Goal: Transaction & Acquisition: Subscribe to service/newsletter

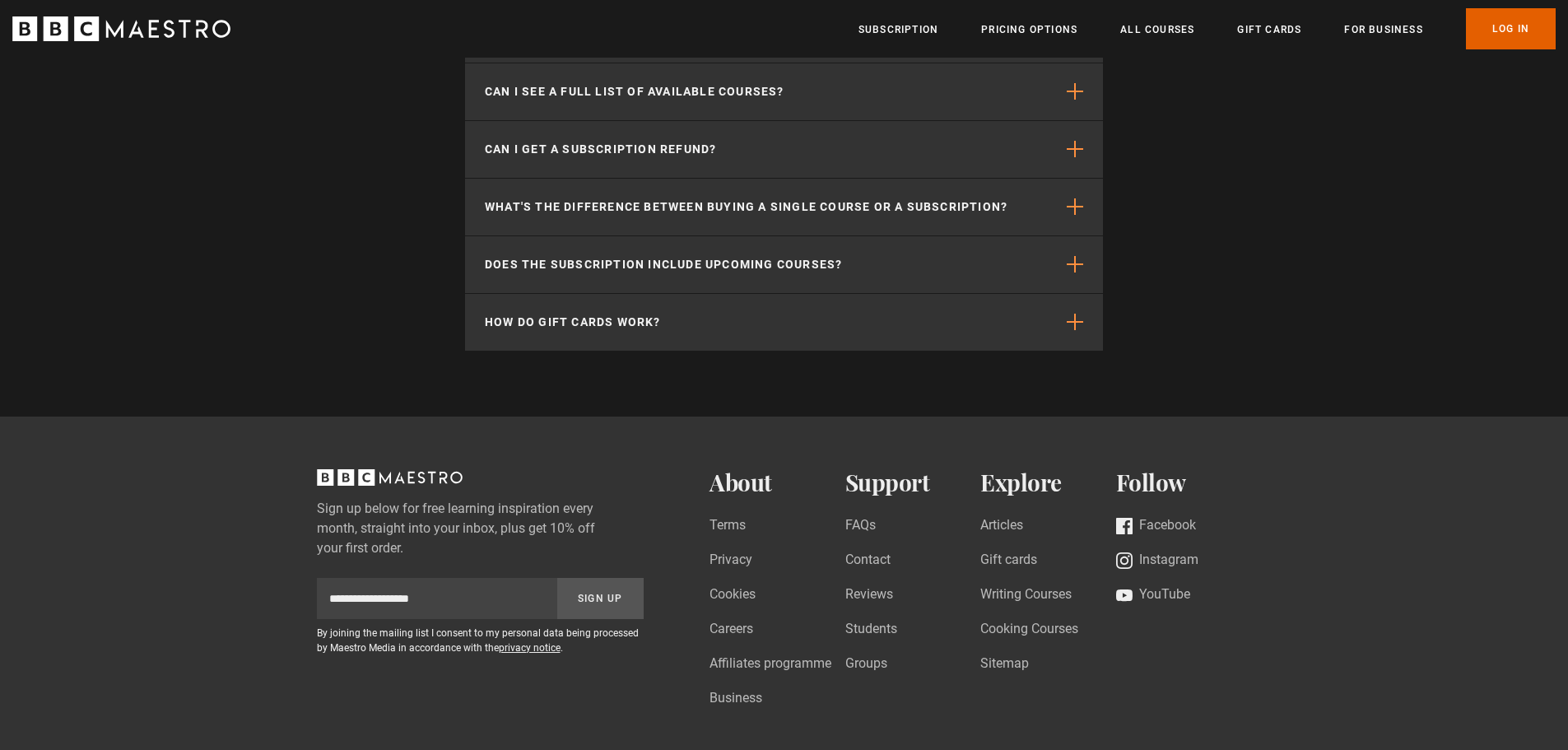
scroll to position [5601, 0]
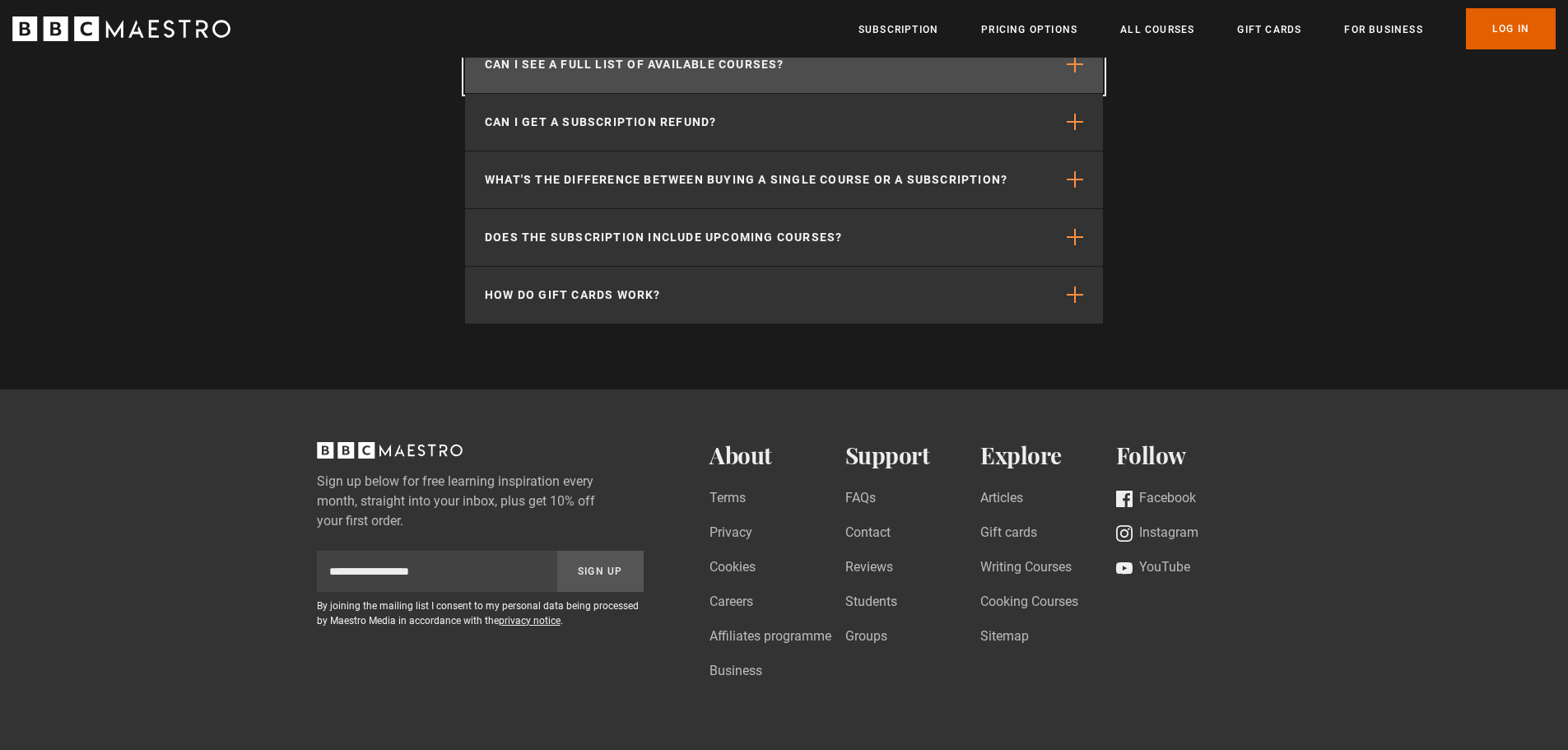
click at [1083, 69] on span "button" at bounding box center [1075, 63] width 16 height 16
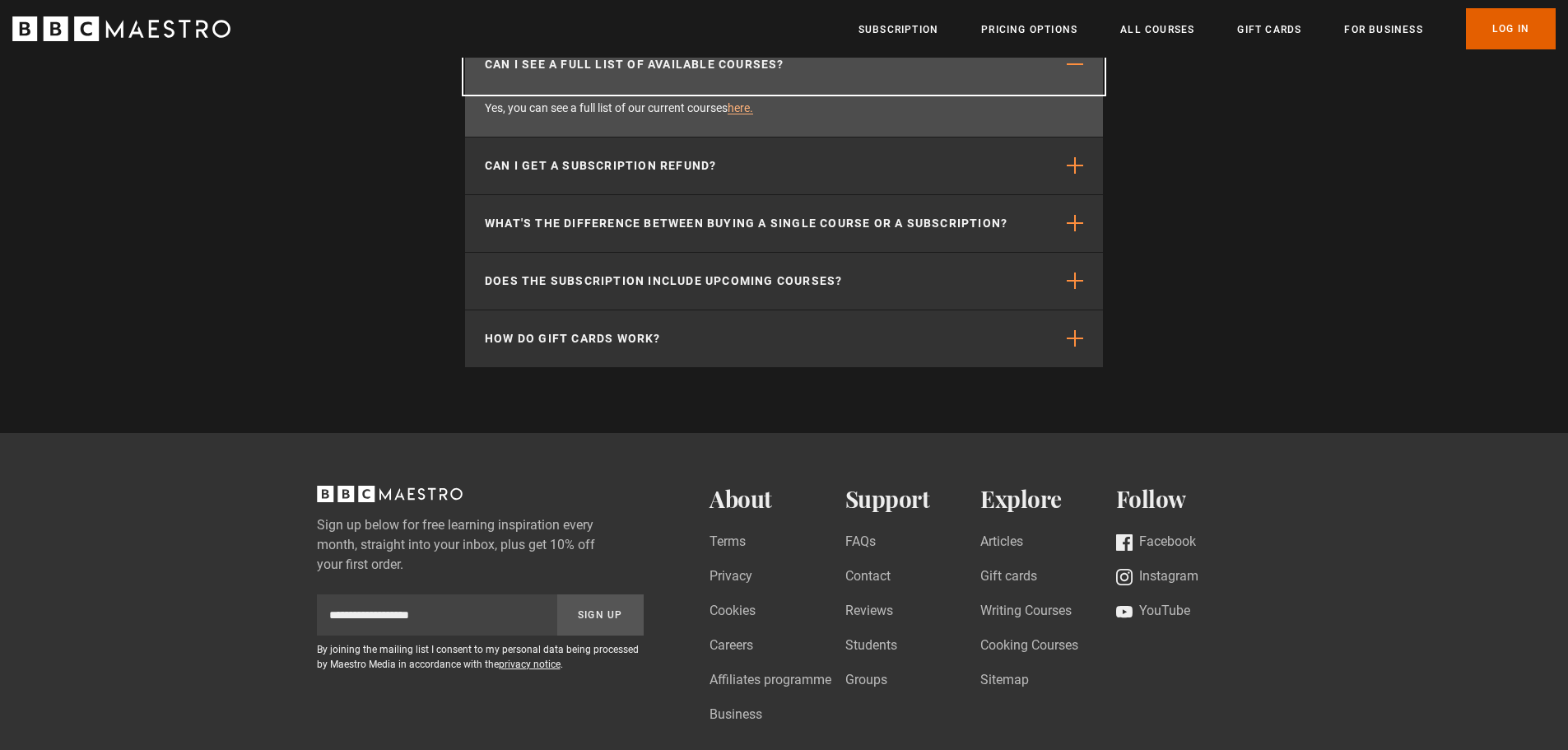
scroll to position [0, 431]
click at [743, 105] on link "here." at bounding box center [740, 108] width 25 height 13
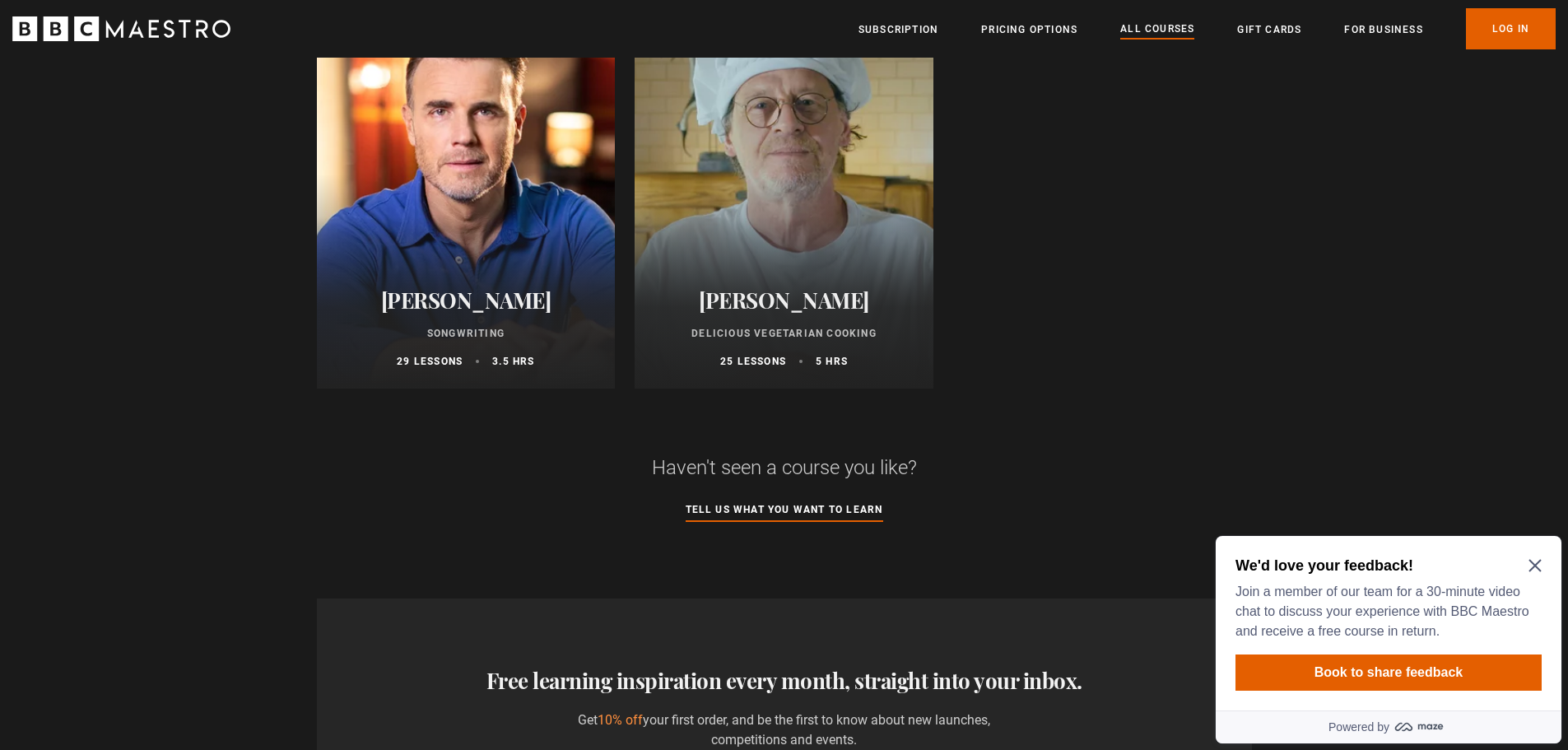
scroll to position [6590, 0]
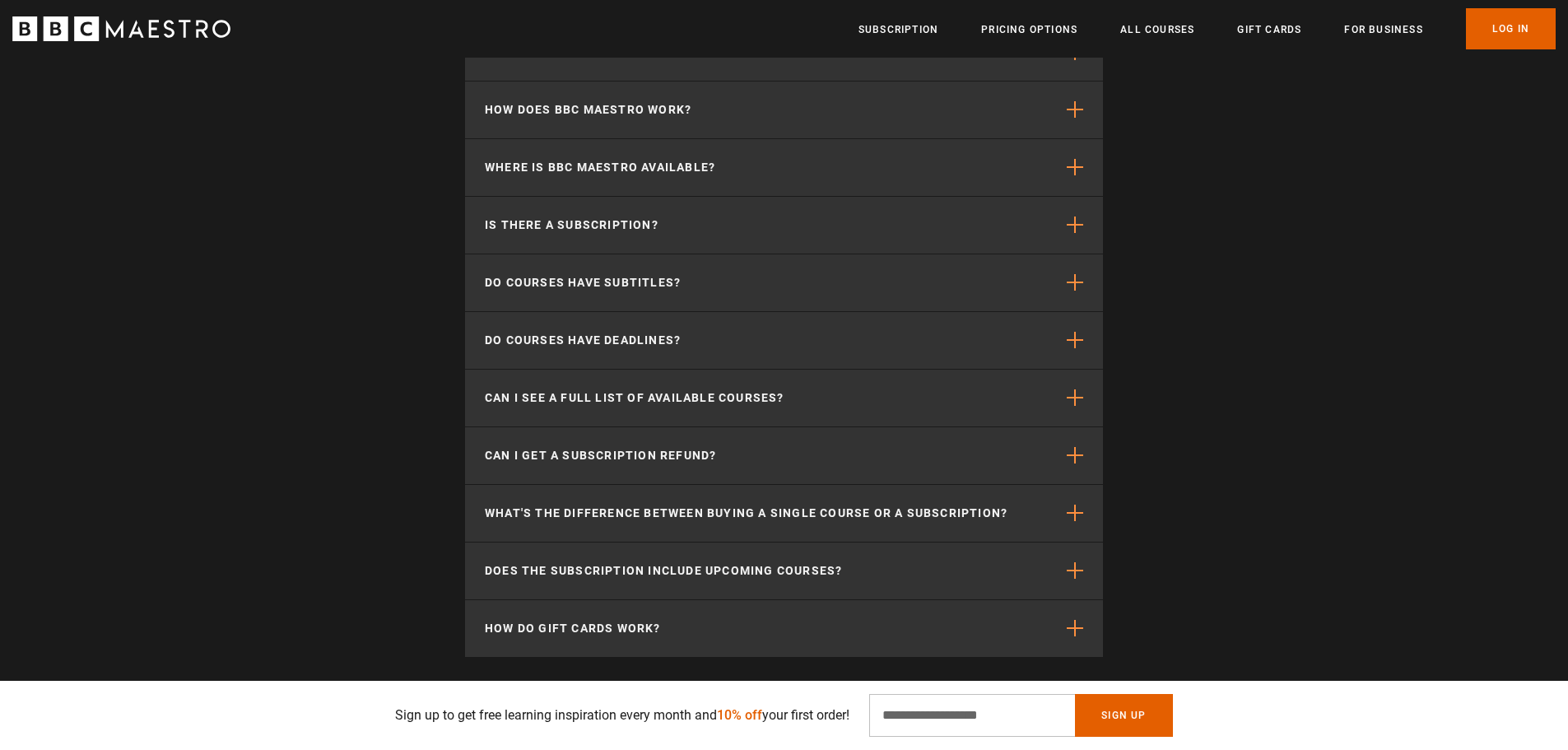
scroll to position [5272, 0]
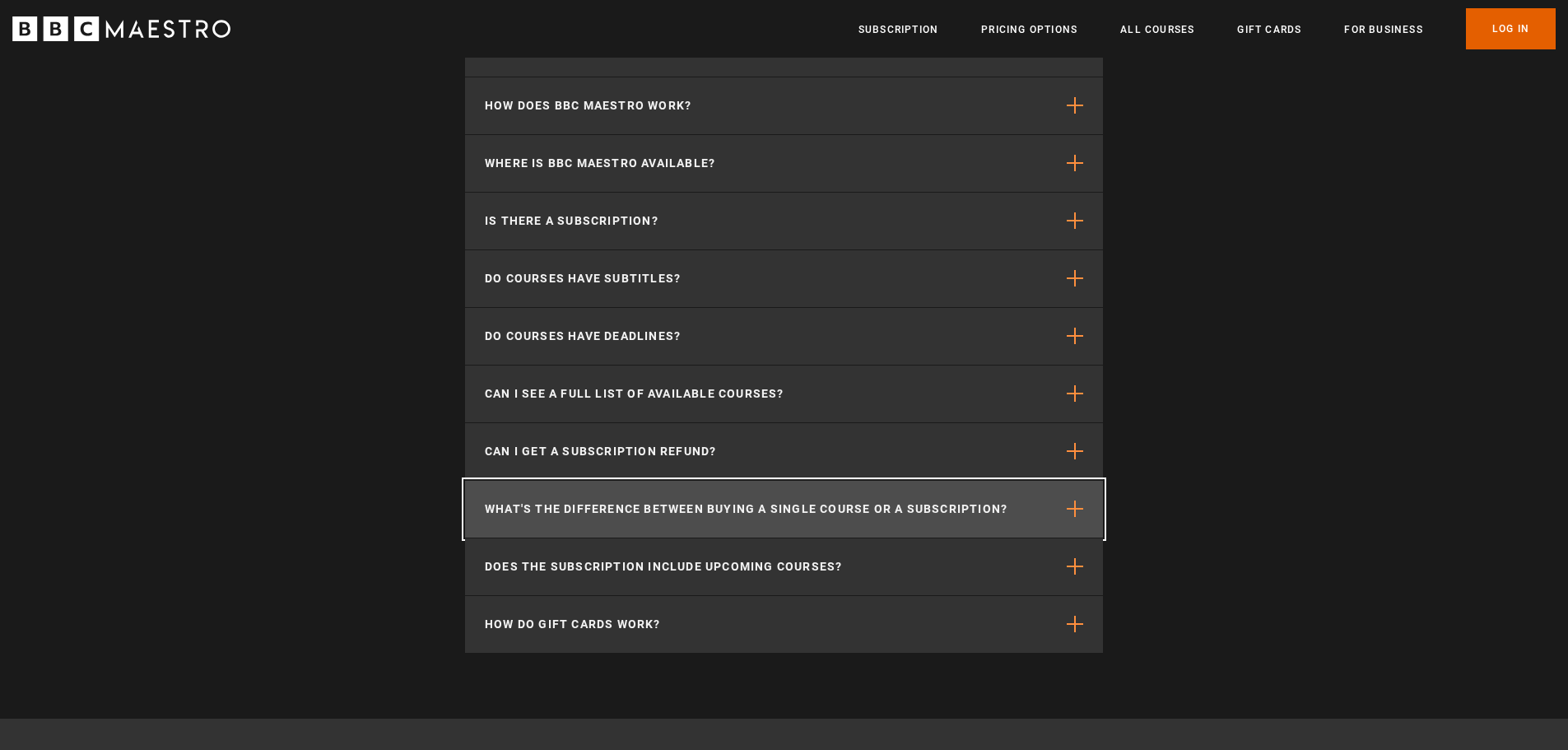
click at [1082, 514] on span "button" at bounding box center [1075, 509] width 16 height 16
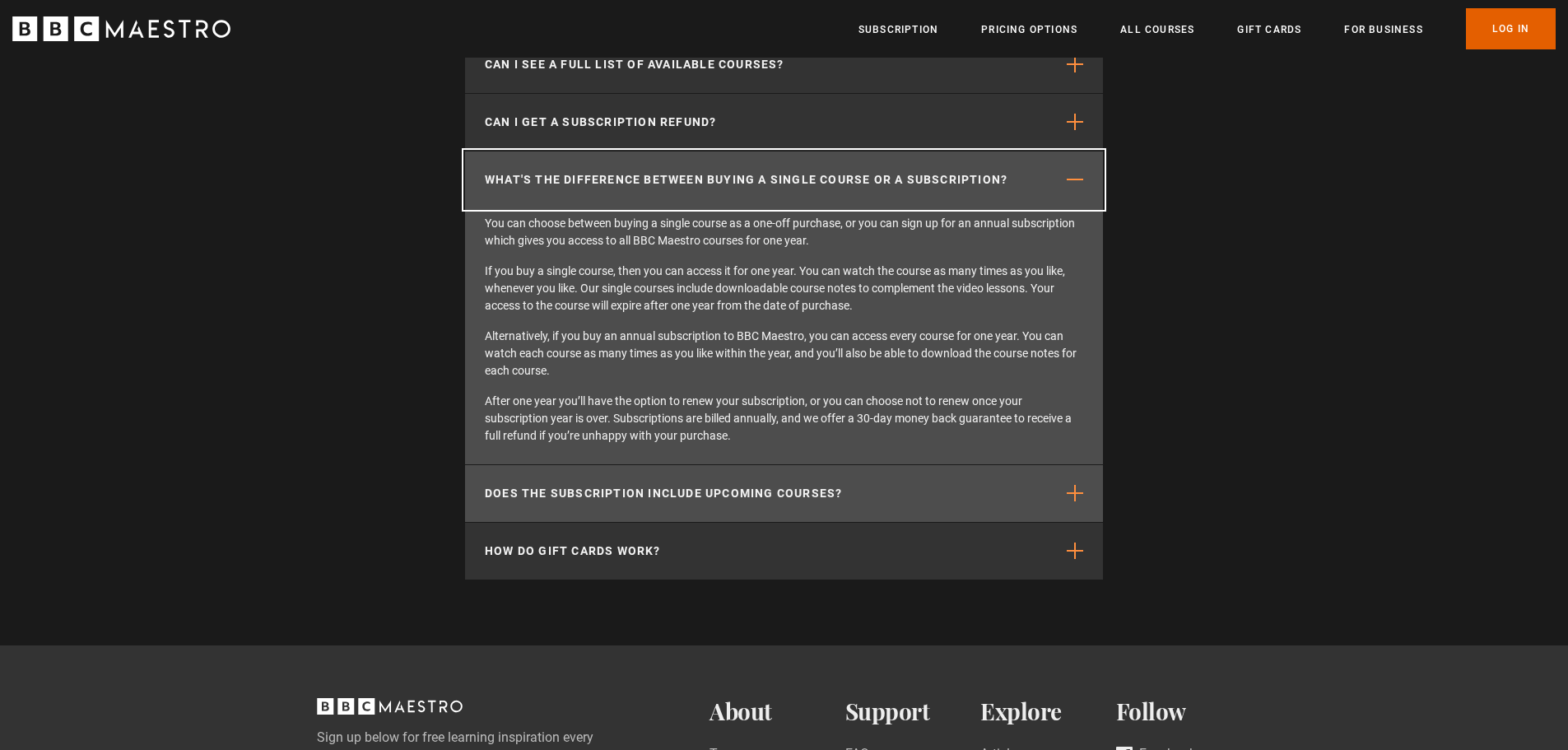
scroll to position [0, 431]
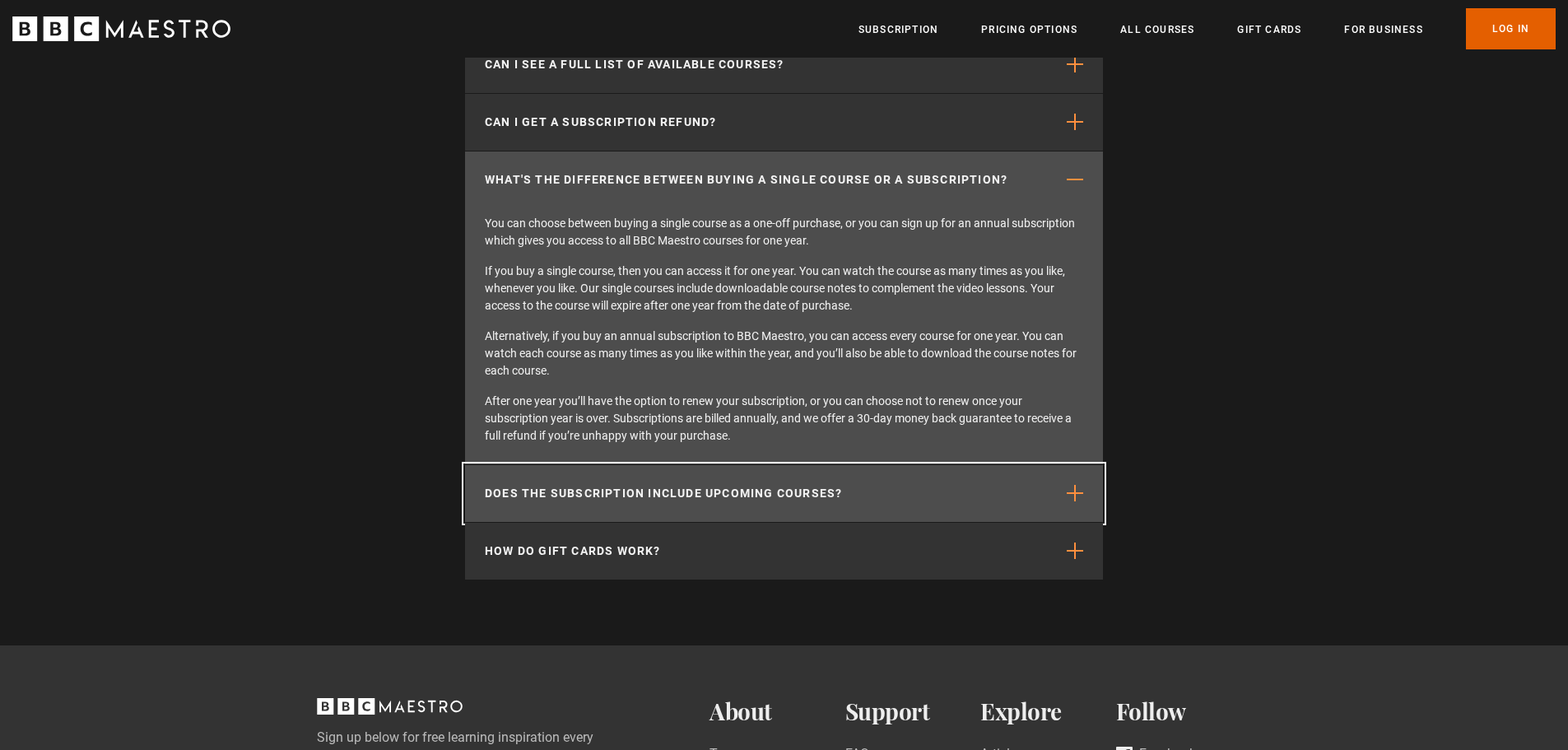
click at [1073, 488] on span "button" at bounding box center [1075, 493] width 16 height 16
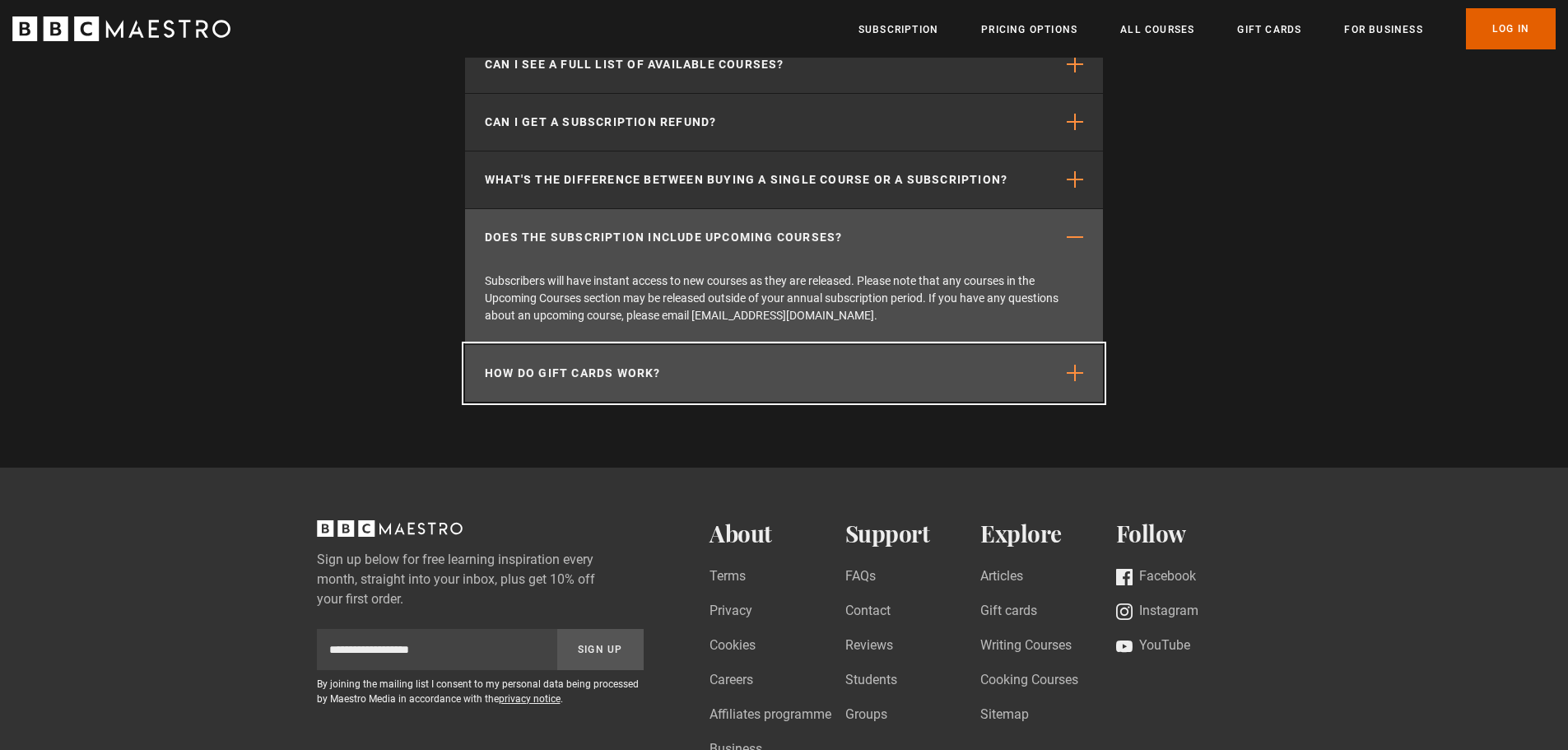
click at [1073, 388] on button "How do gift cards work?" at bounding box center [784, 373] width 639 height 57
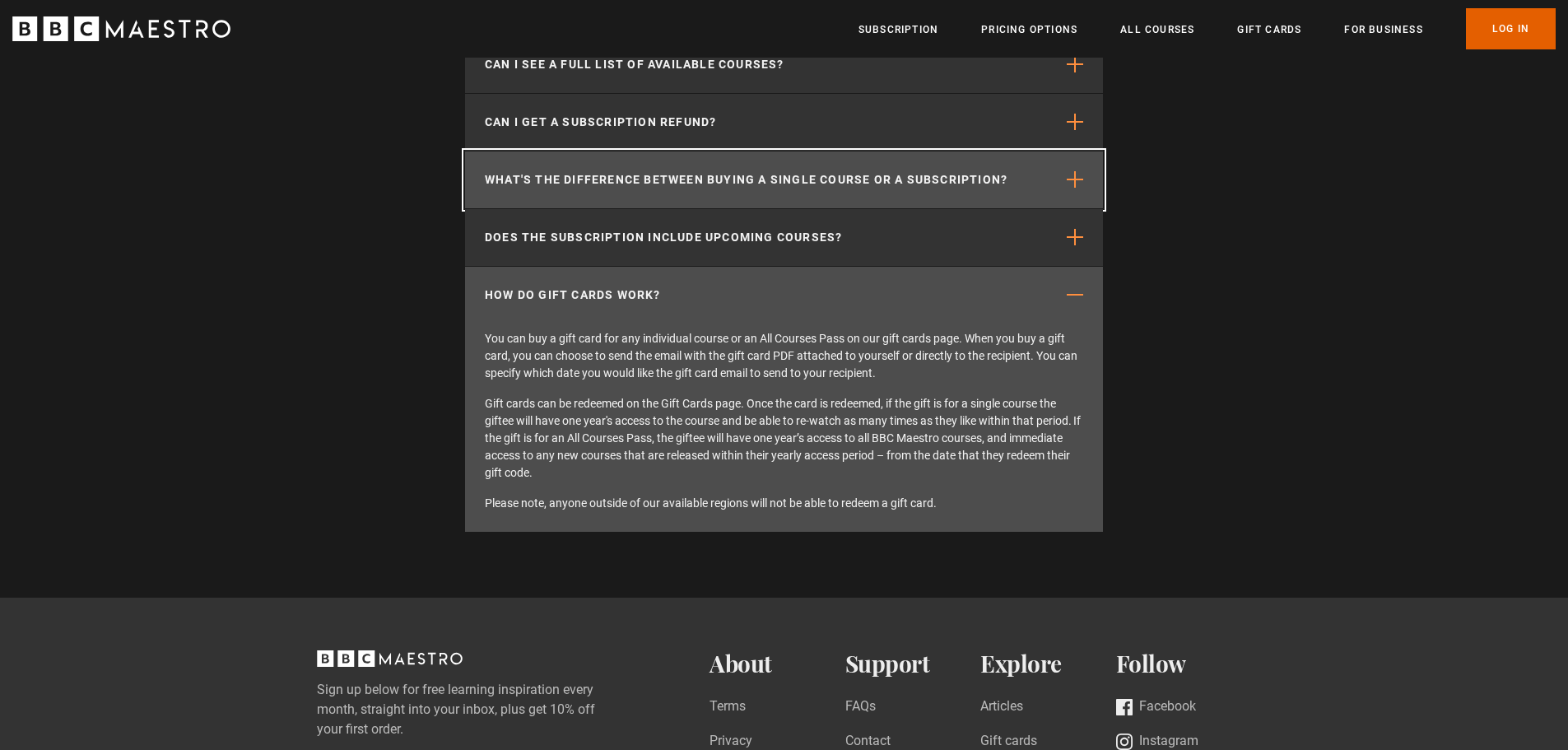
click at [1072, 167] on button "What's the difference between buying a single course or a subscription?" at bounding box center [784, 180] width 639 height 57
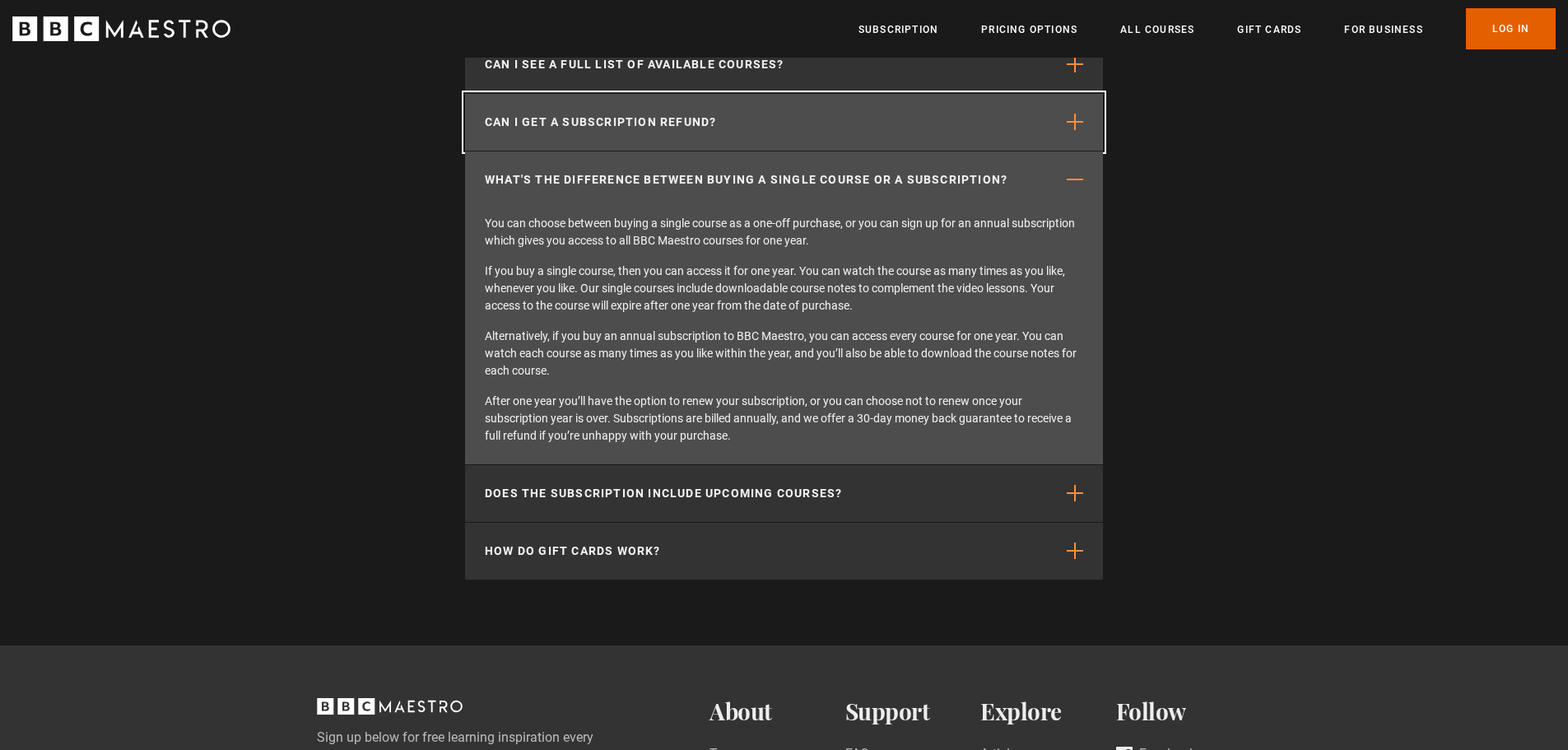
click at [1066, 134] on button "Can I get a subscription refund?" at bounding box center [784, 122] width 639 height 57
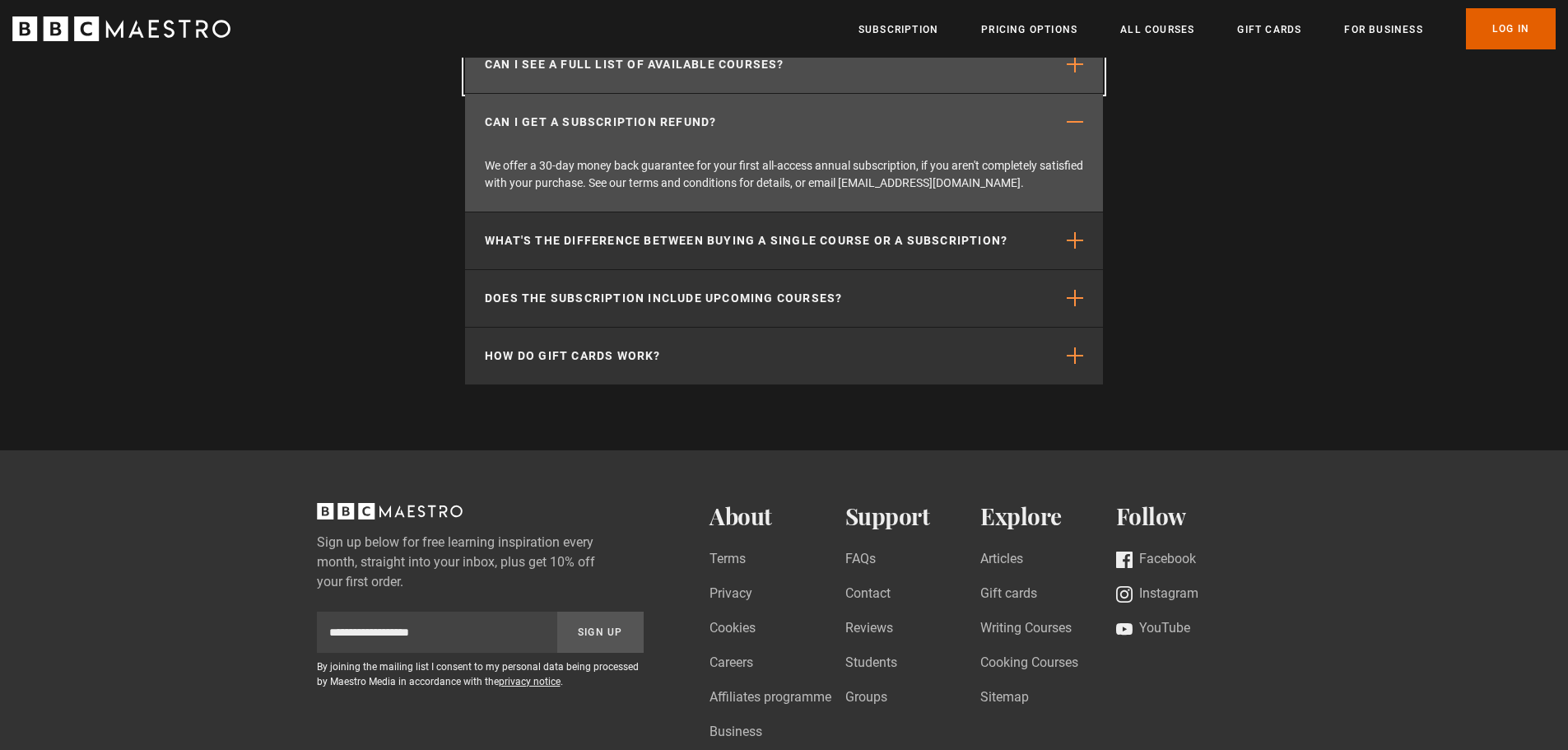
click at [1070, 74] on button "Can I see a full list of available courses?" at bounding box center [784, 64] width 639 height 57
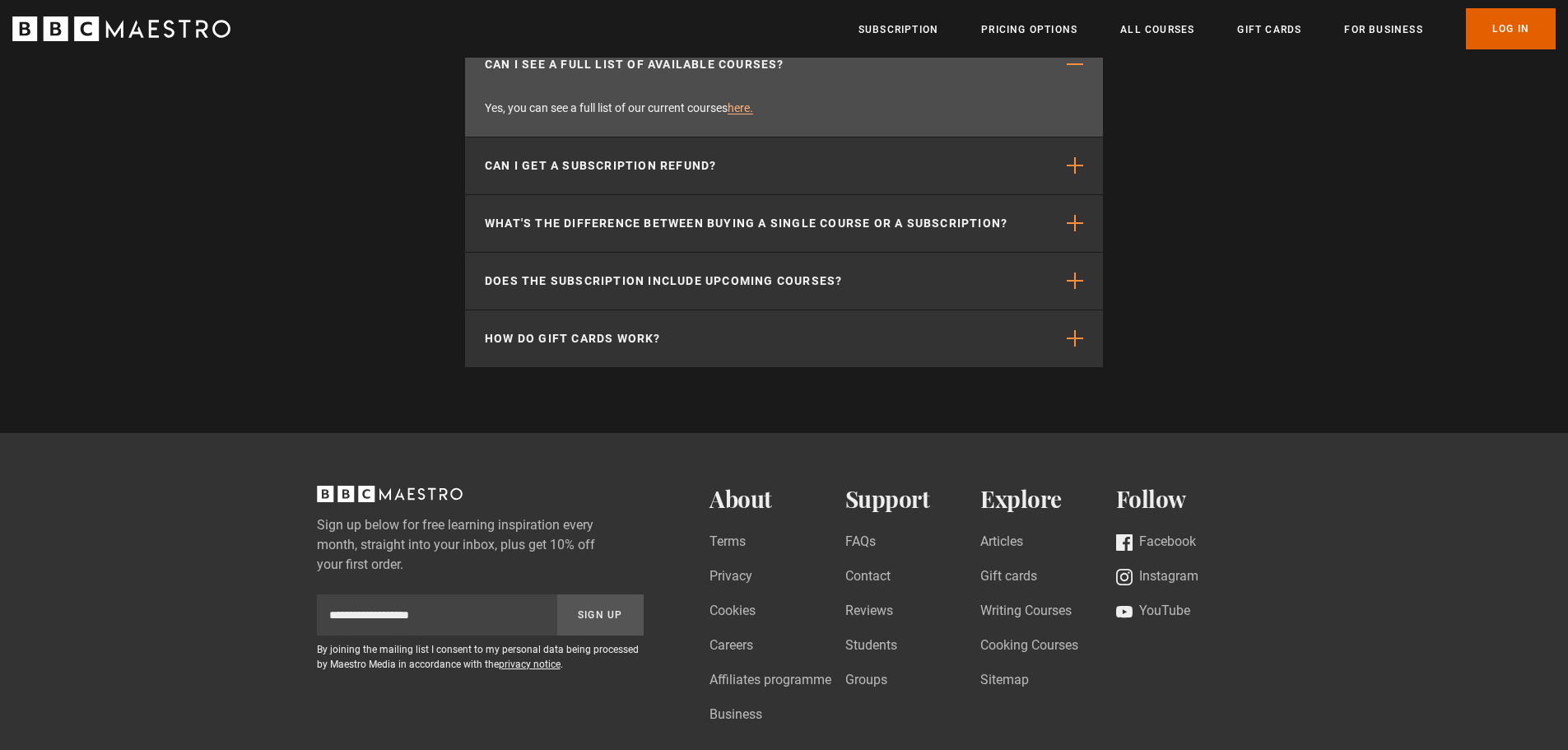
scroll to position [5272, 0]
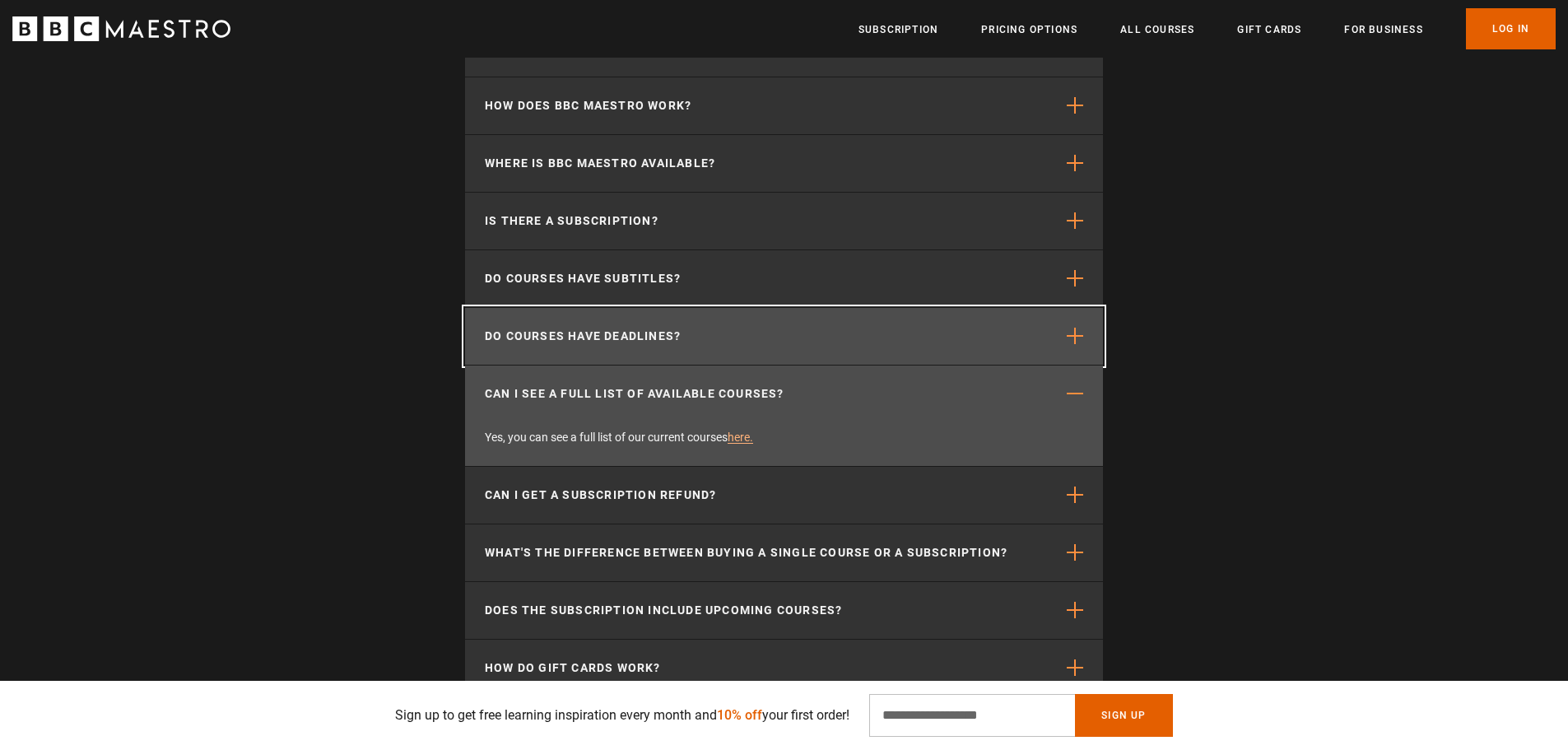
click at [1063, 337] on button "Do courses have deadlines?" at bounding box center [784, 336] width 639 height 57
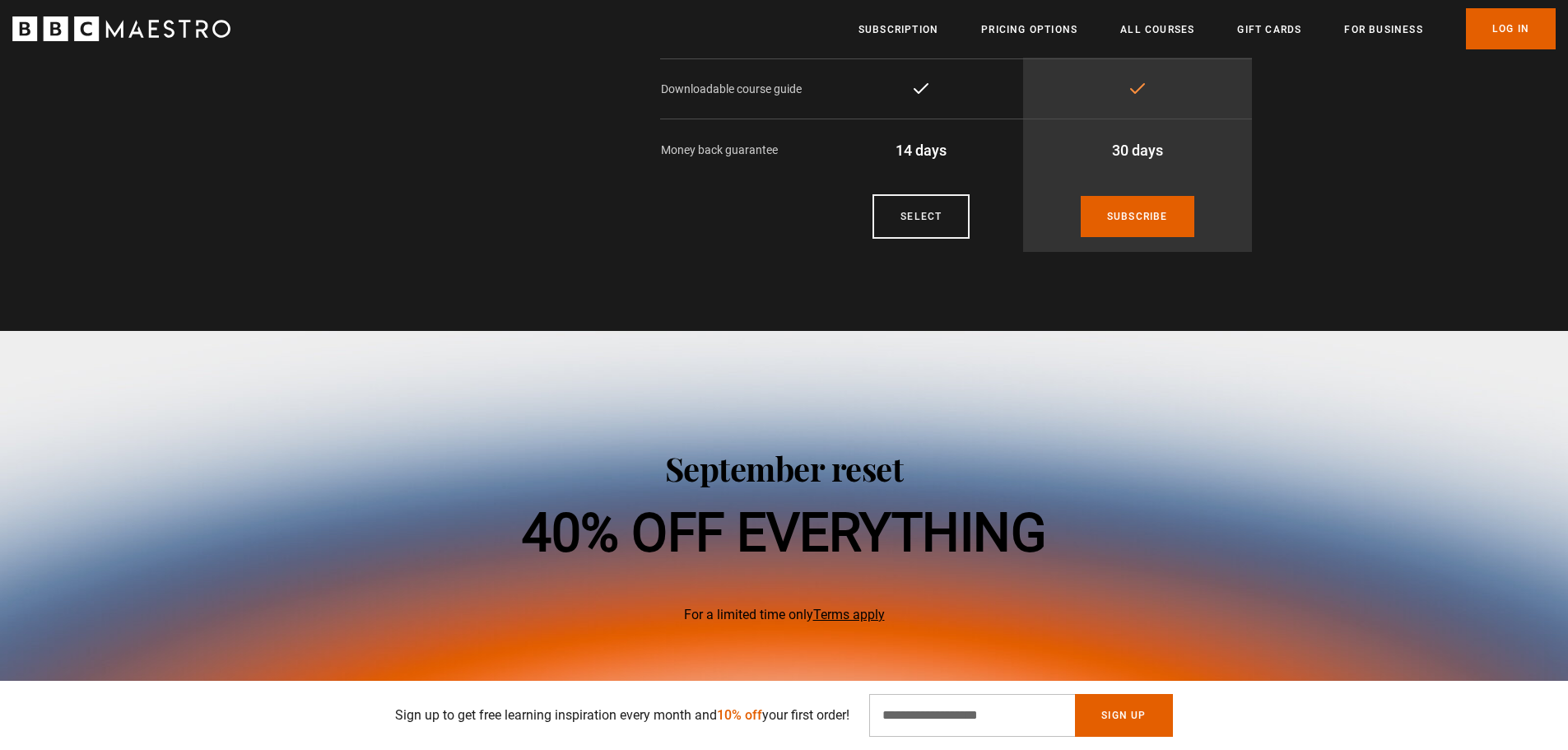
scroll to position [2635, 0]
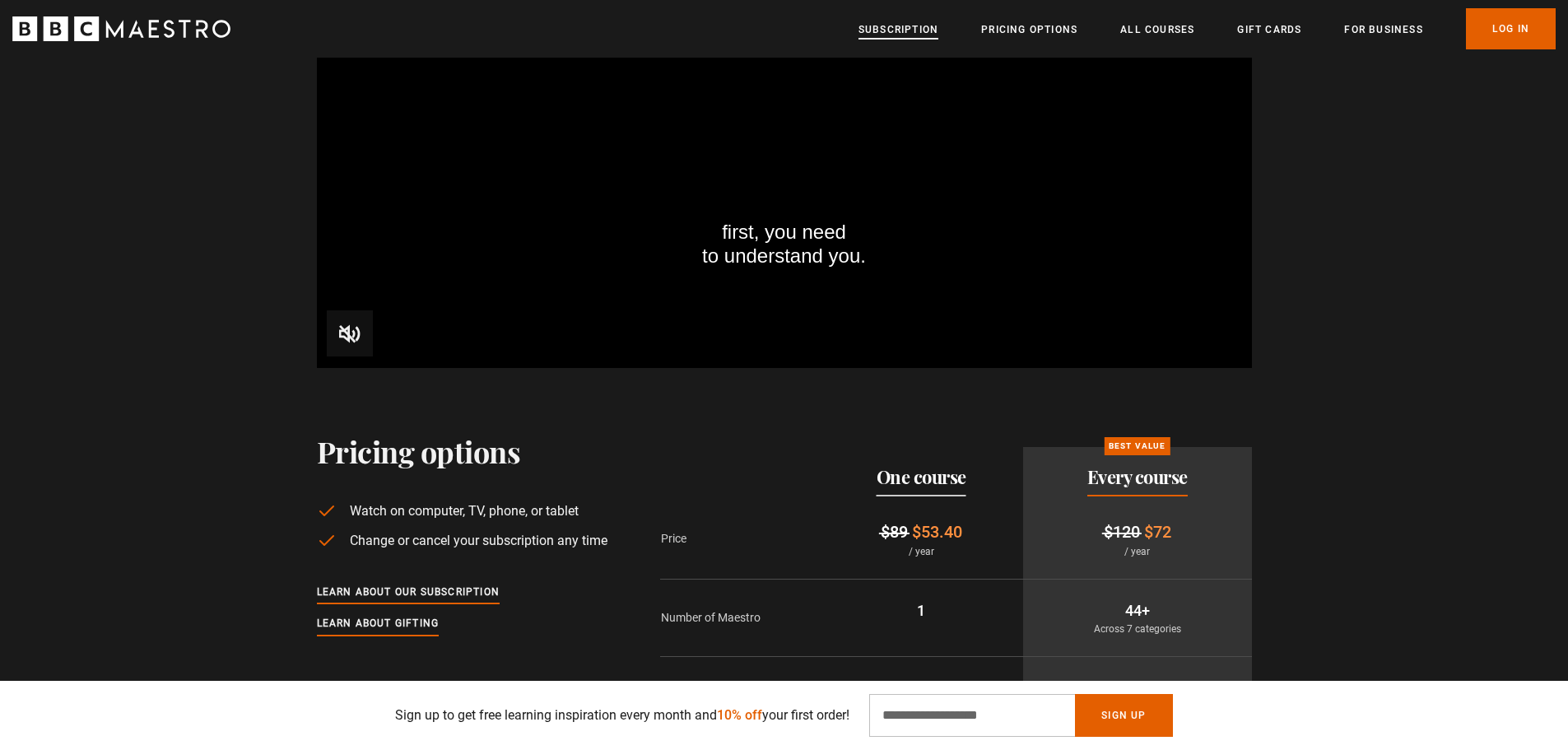
click at [936, 24] on link "Subscription" at bounding box center [898, 29] width 80 height 16
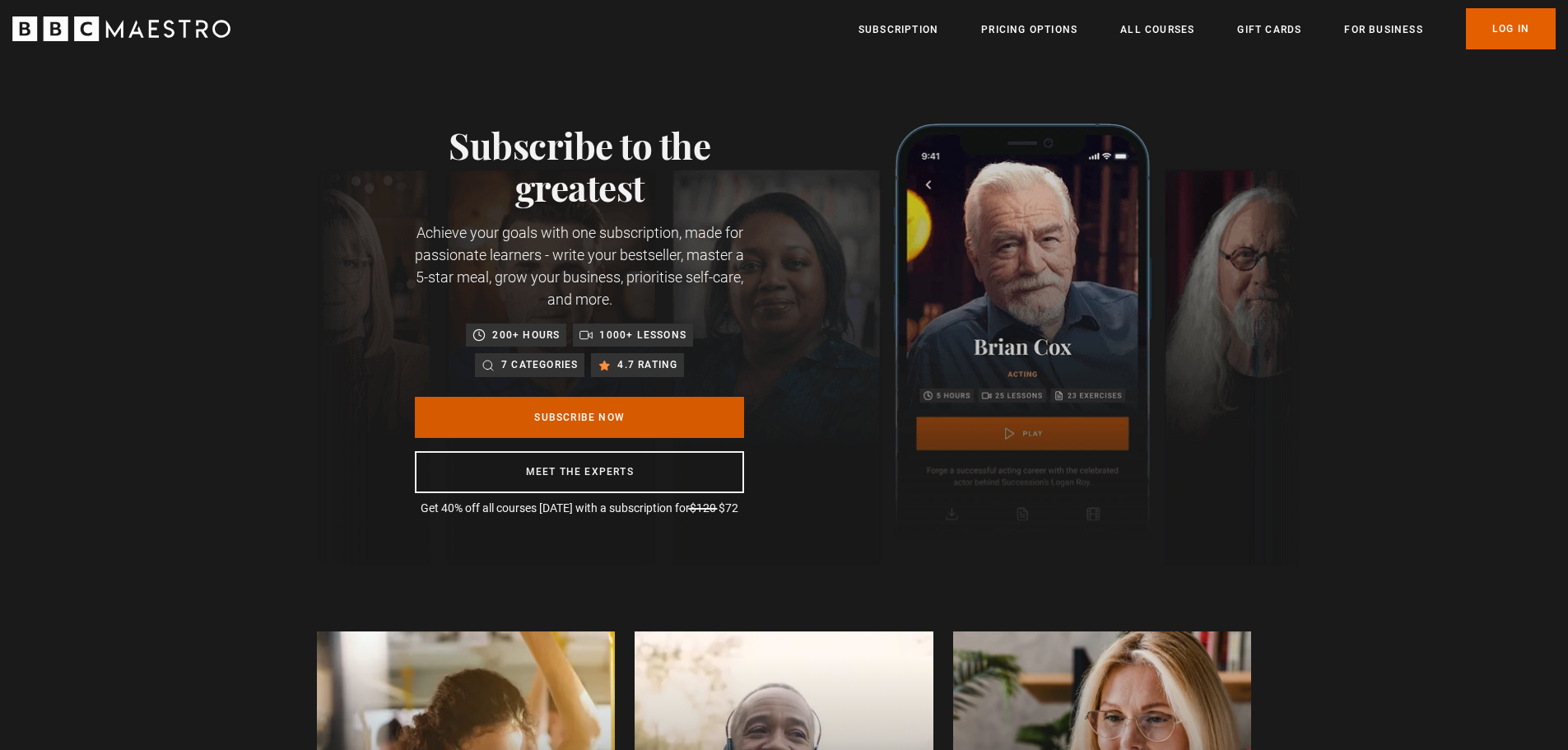
click at [551, 429] on link "Subscribe Now" at bounding box center [580, 417] width 330 height 41
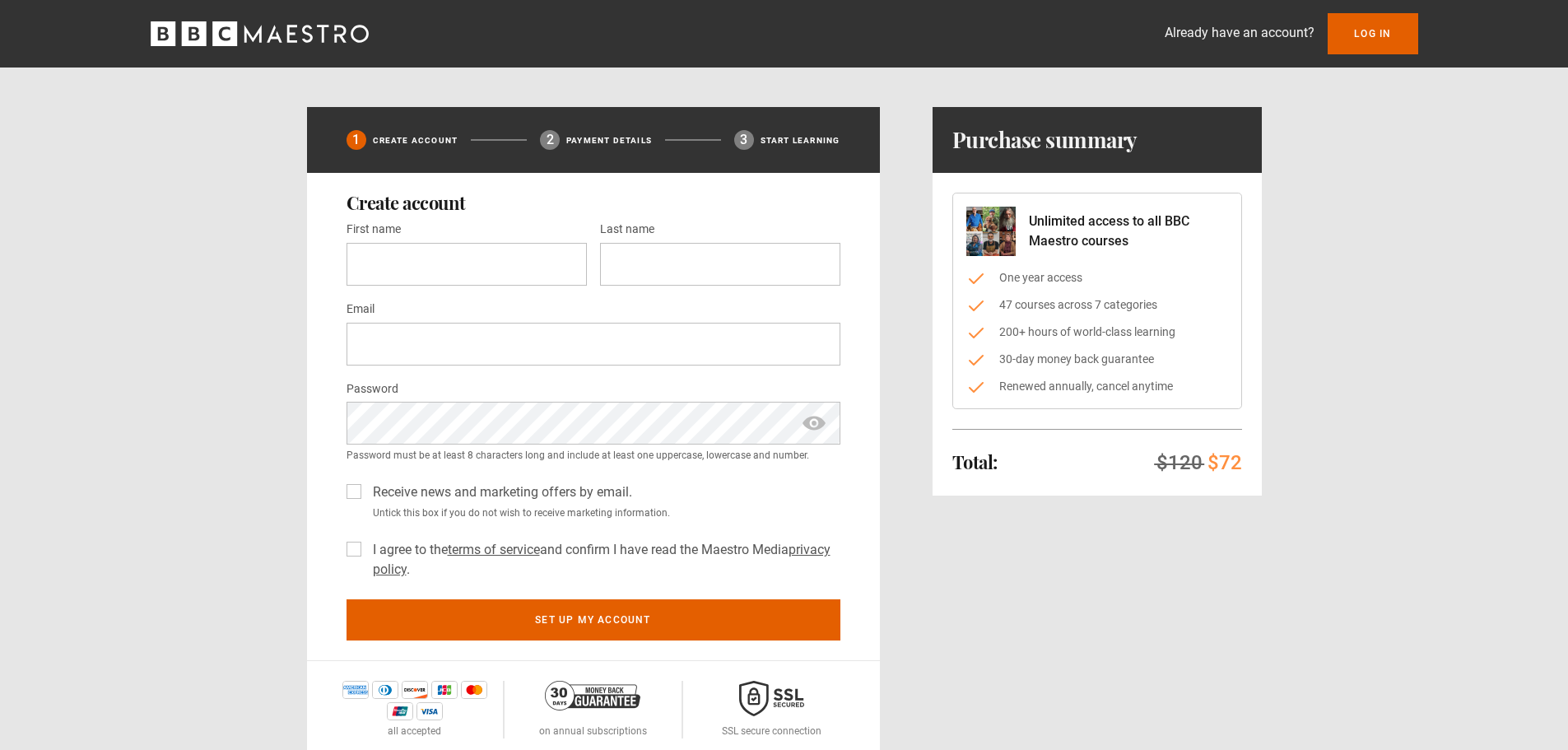
click at [366, 552] on label "I agree to the terms of service and confirm I have read the Maestro Media priva…" at bounding box center [604, 560] width 475 height 40
click at [539, 269] on input "First name *" at bounding box center [466, 264] width 240 height 42
type input "******"
type input "**********"
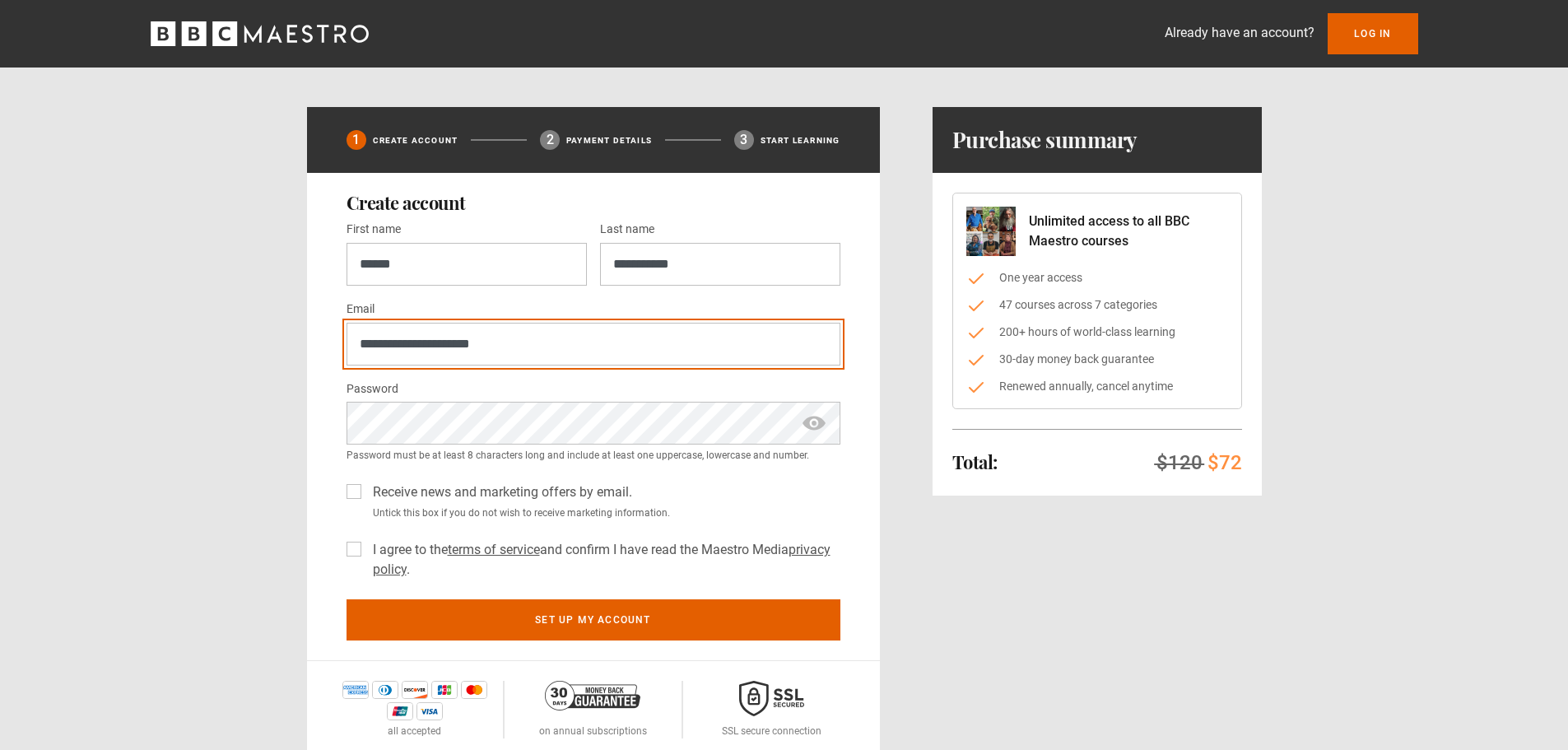
type input "**********"
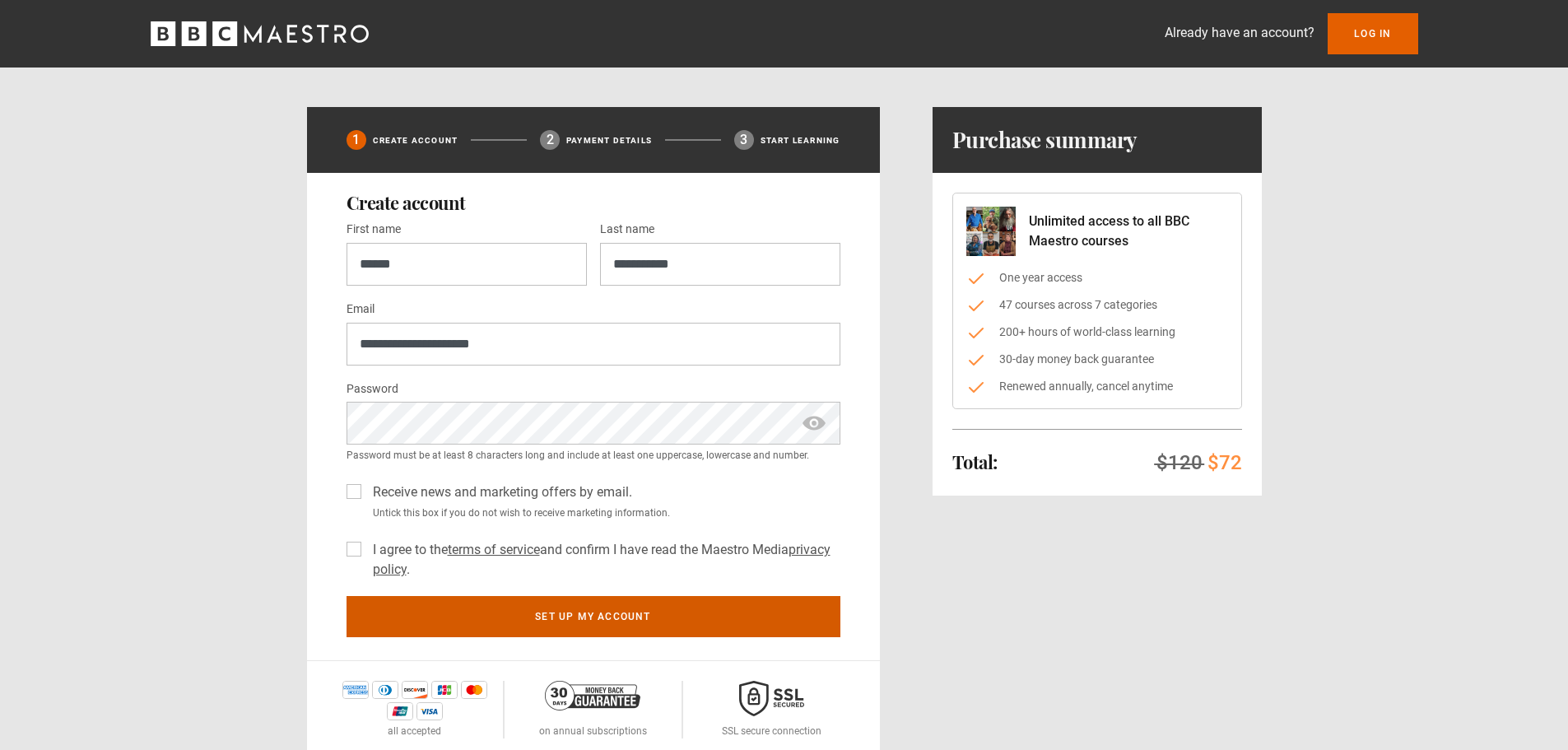
click at [618, 629] on button "Set up my account" at bounding box center [593, 617] width 494 height 41
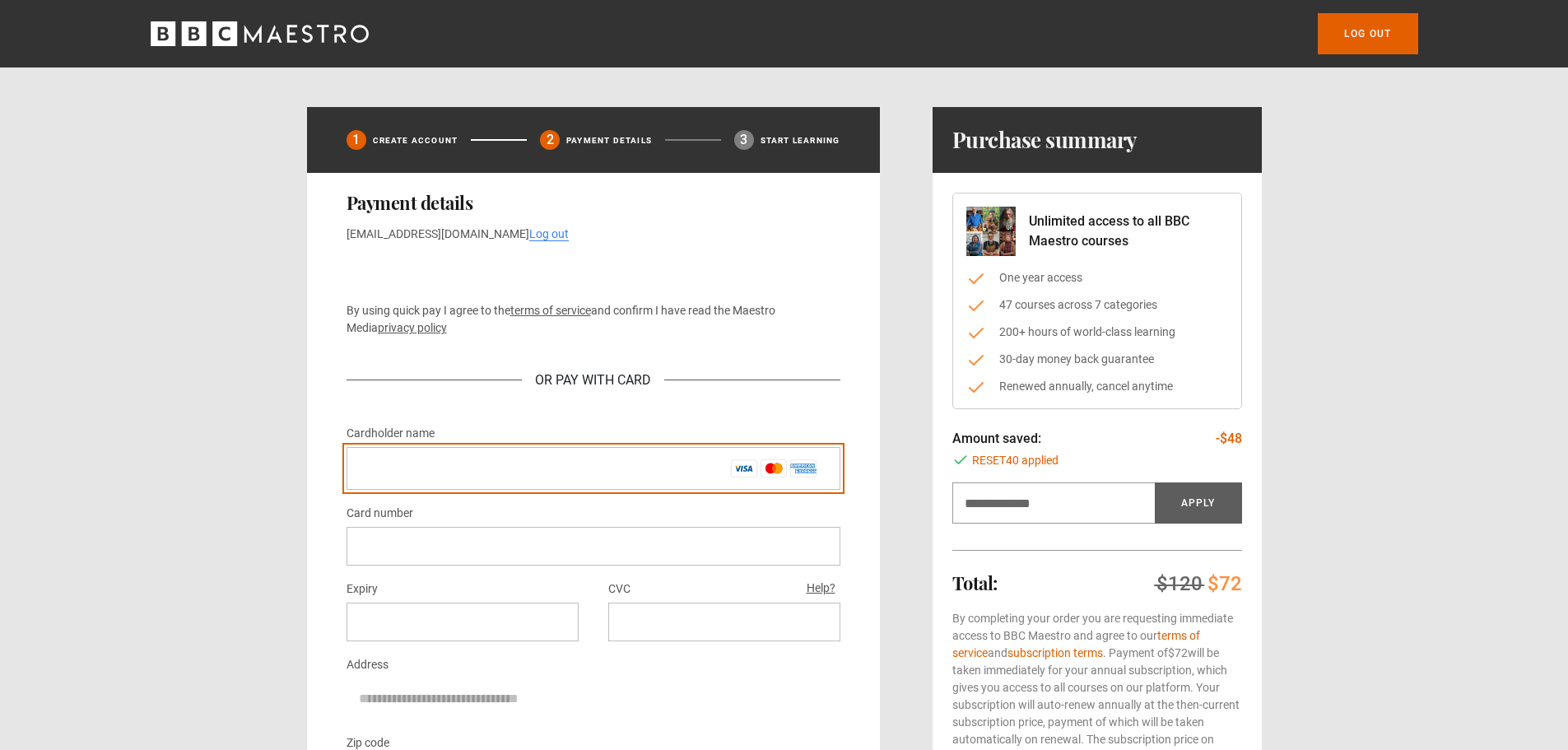
click at [565, 473] on input "Cardholder name *" at bounding box center [593, 468] width 494 height 42
type input "**********"
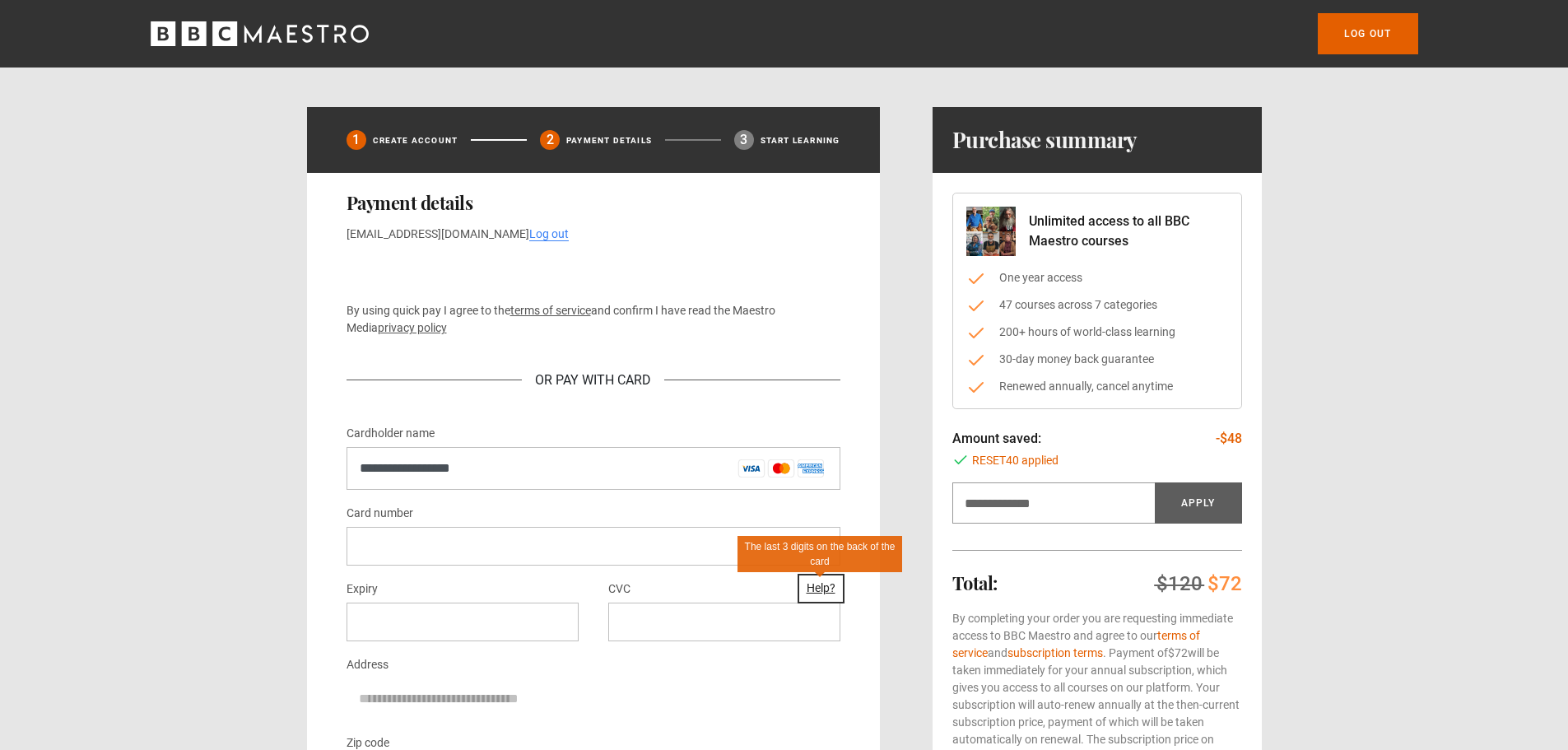
scroll to position [330, 0]
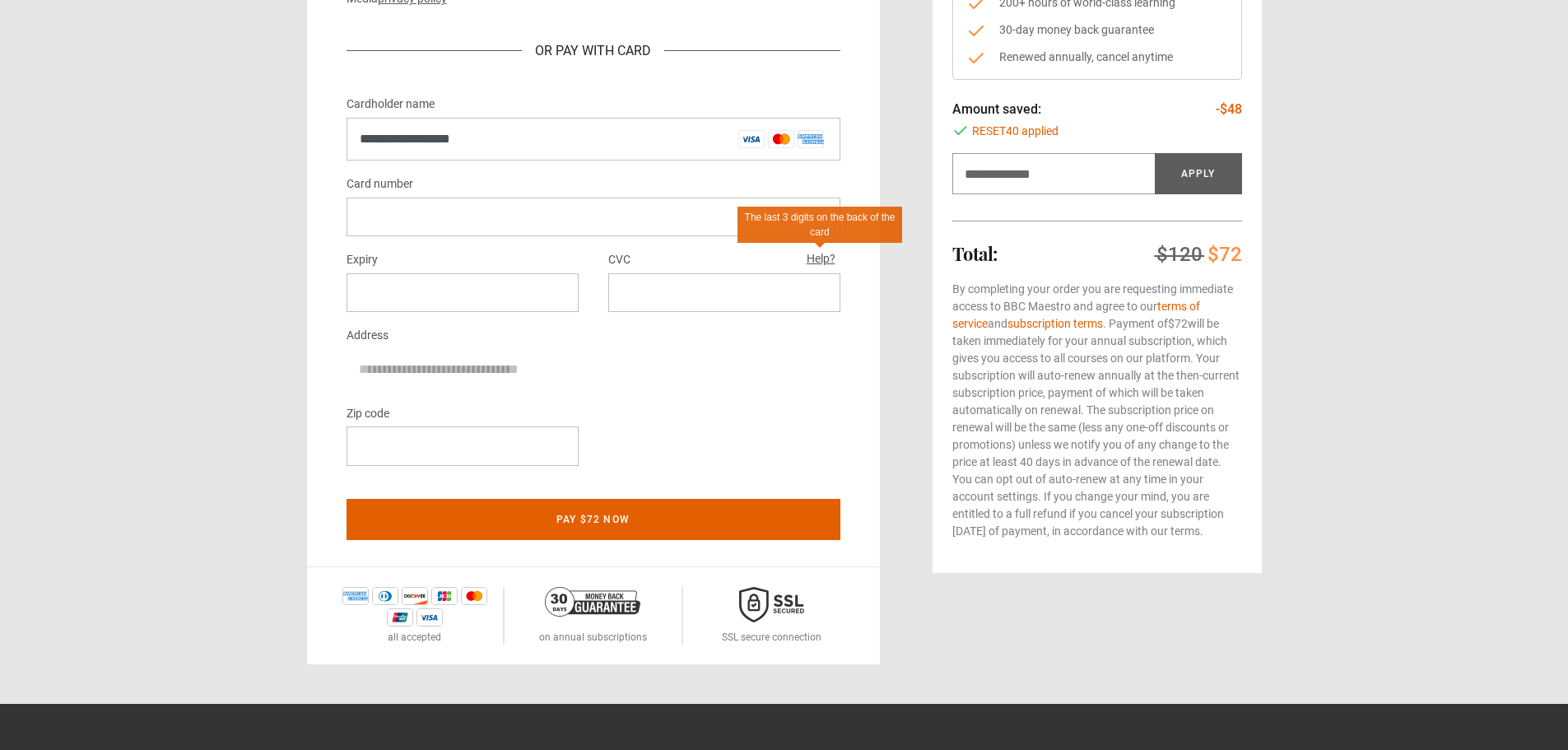
click at [494, 454] on div at bounding box center [462, 446] width 233 height 39
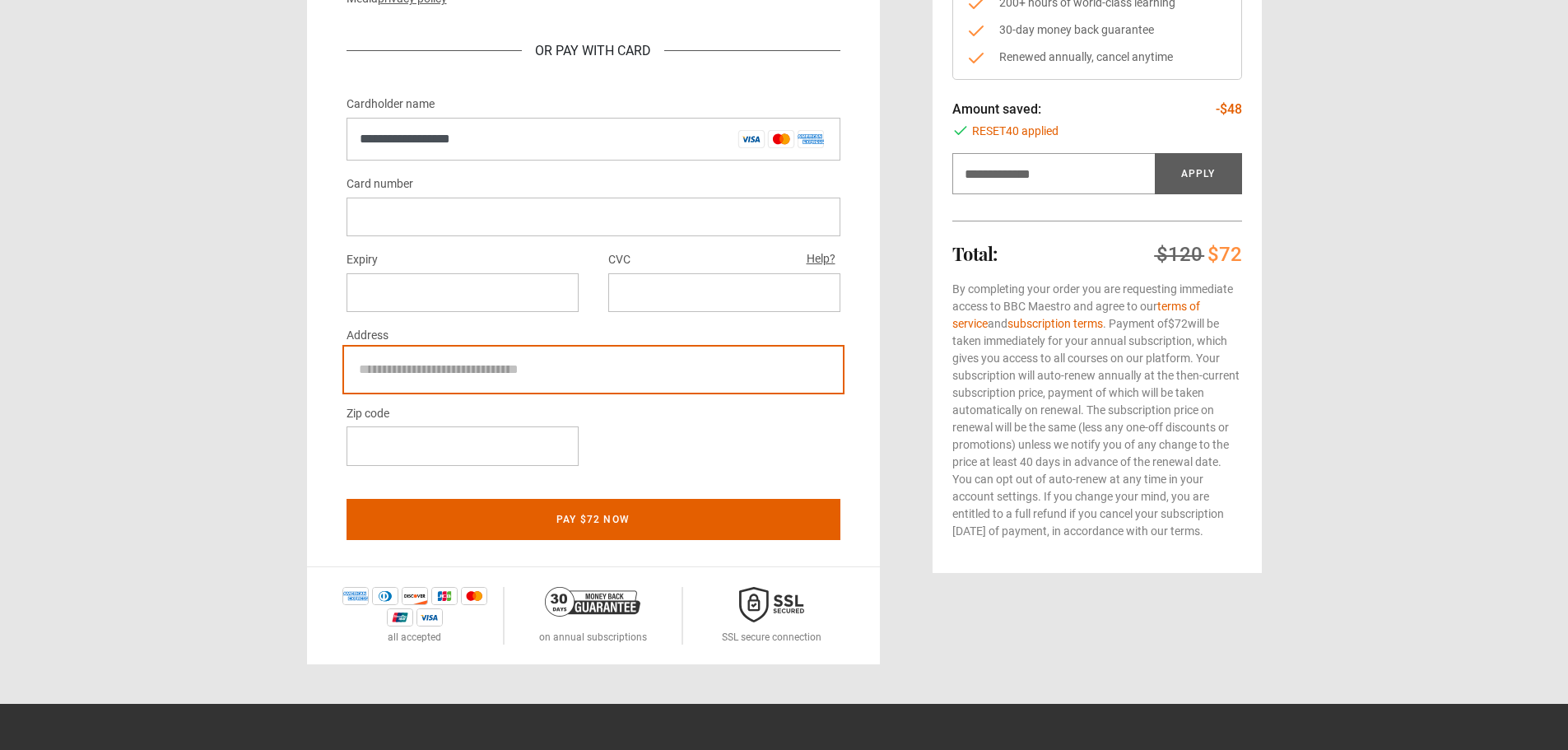
click at [427, 380] on input "Address" at bounding box center [593, 370] width 494 height 41
type input "**********"
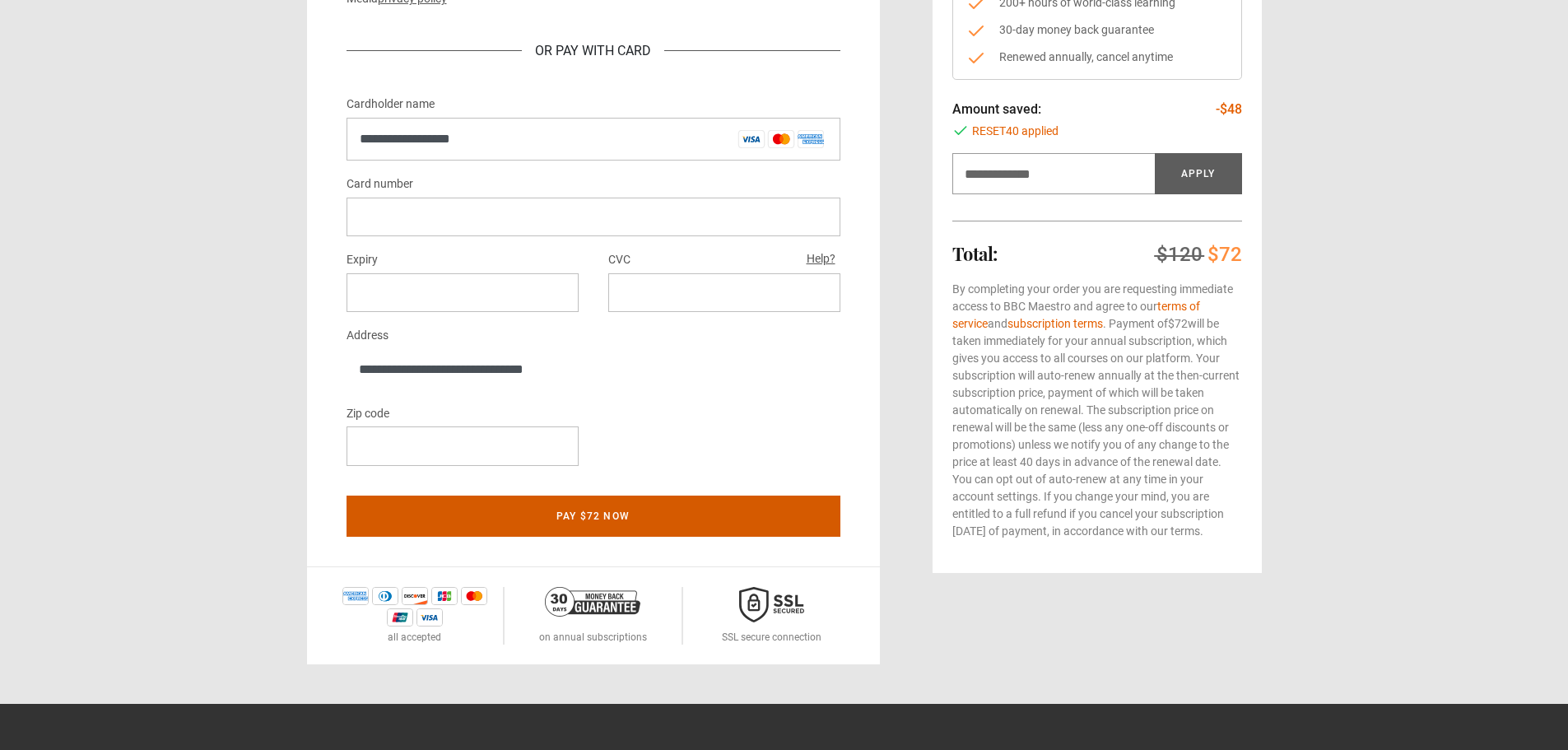
click at [612, 526] on button "Pay $72 now" at bounding box center [593, 516] width 494 height 41
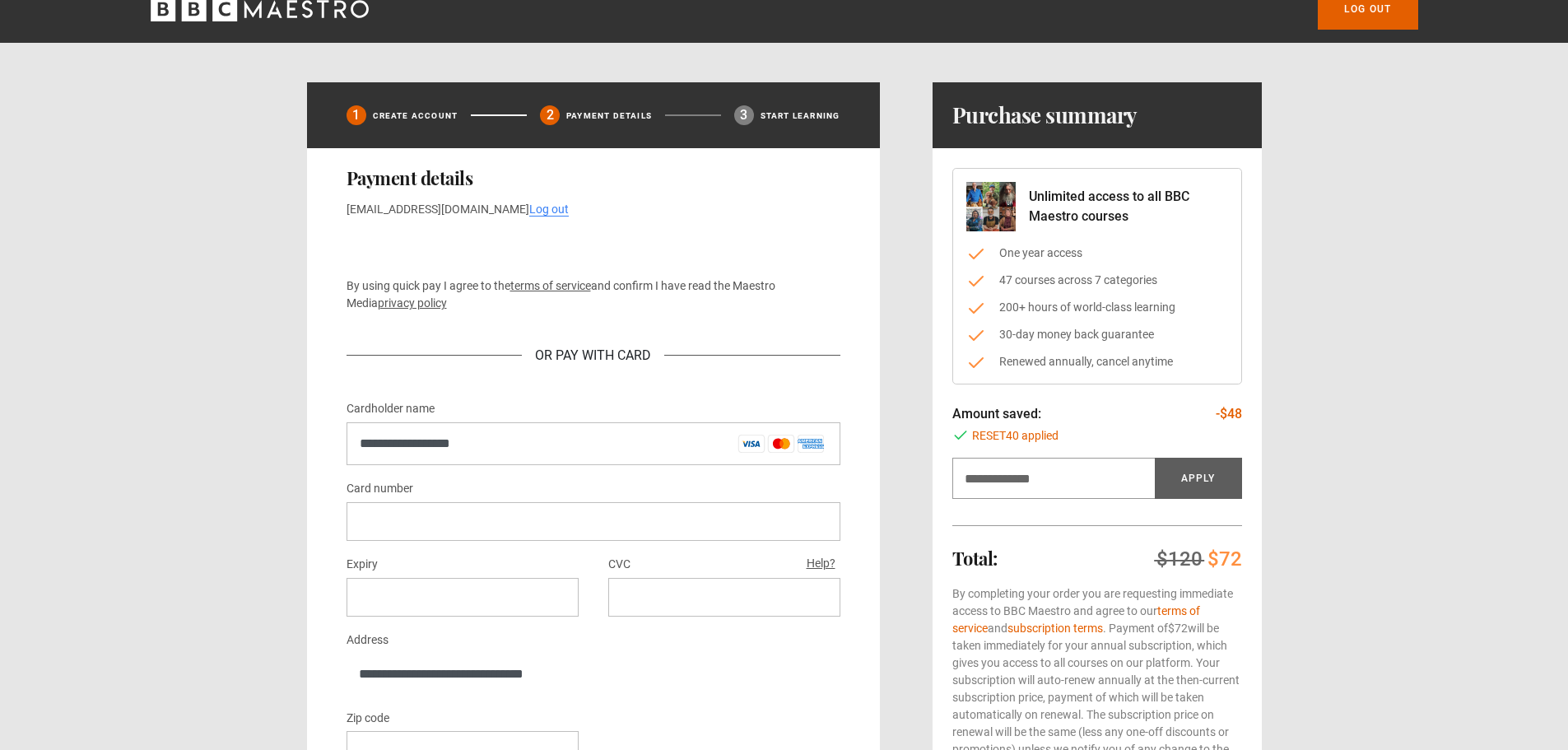
scroll to position [0, 0]
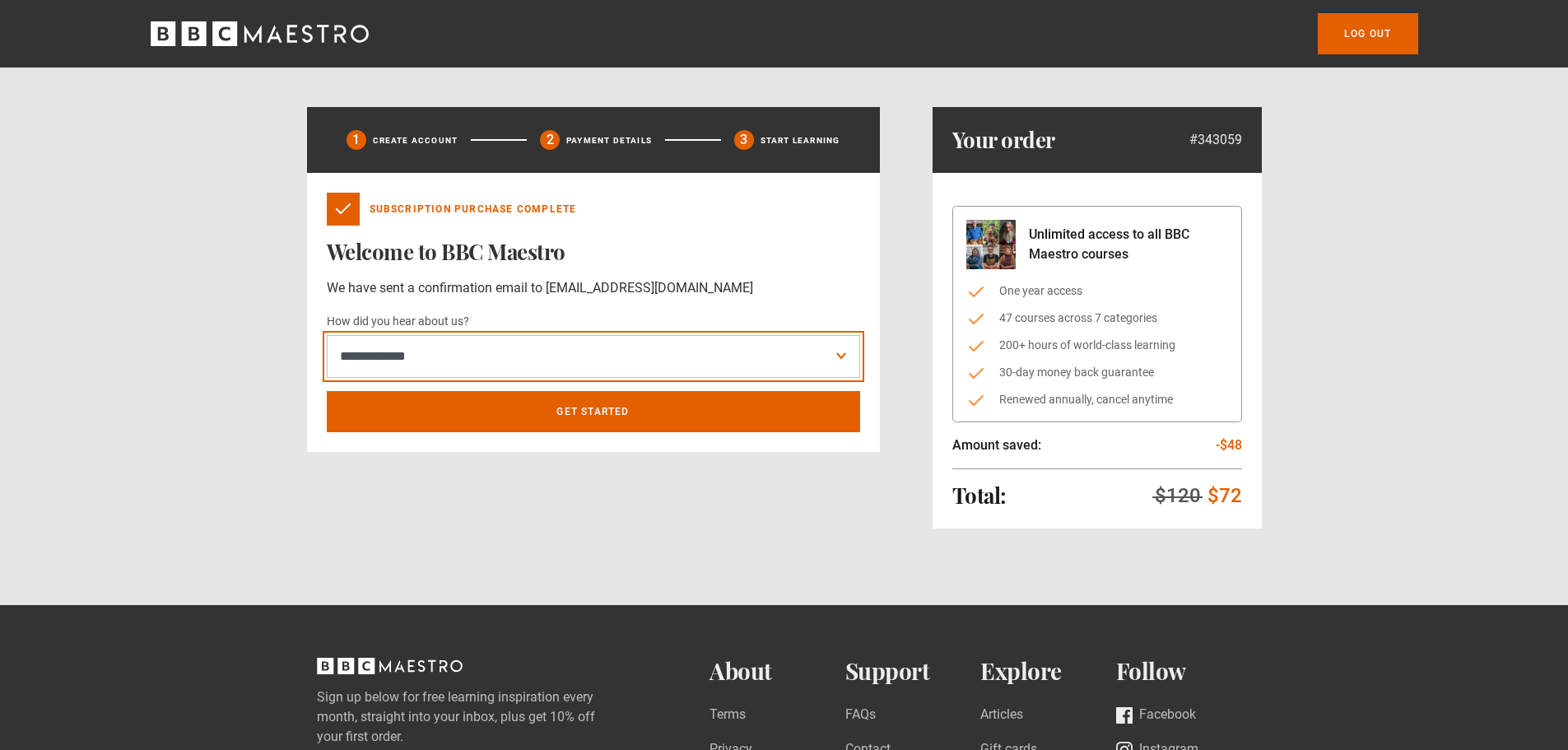
click at [655, 359] on select "**********" at bounding box center [593, 356] width 533 height 42
select select "*****"
click at [327, 335] on select "**********" at bounding box center [593, 356] width 533 height 42
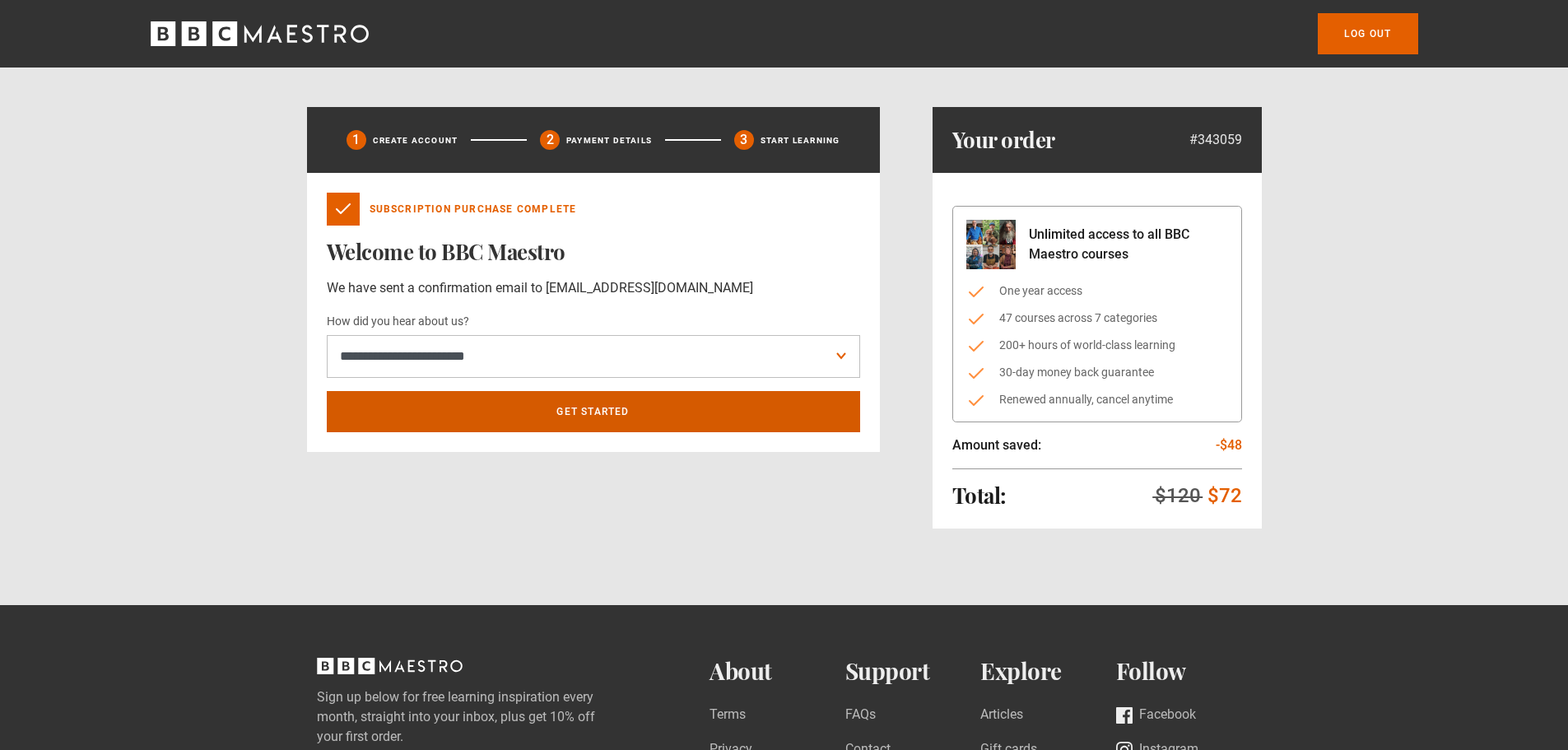
click at [613, 421] on link "Get Started" at bounding box center [593, 412] width 533 height 41
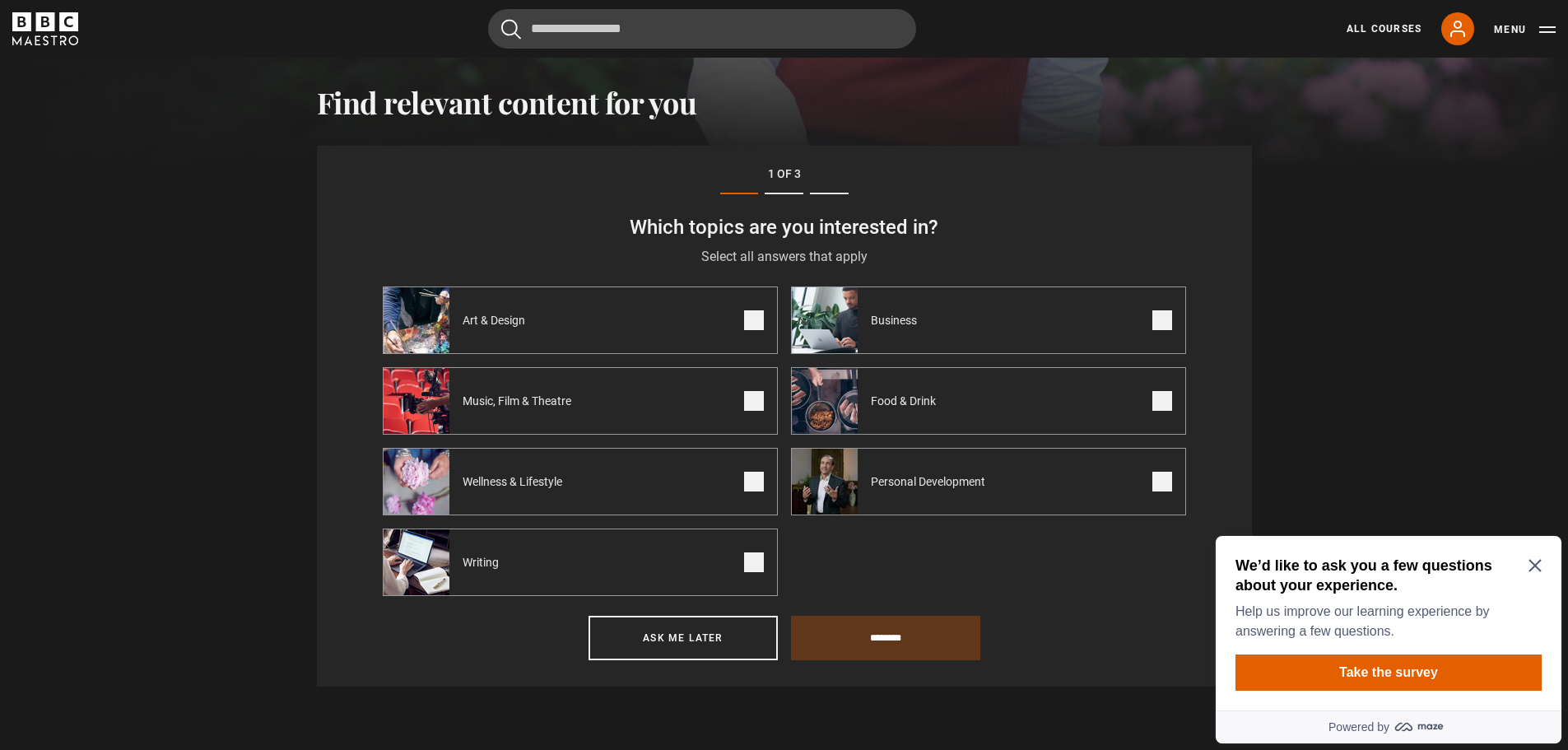
scroll to position [572, 0]
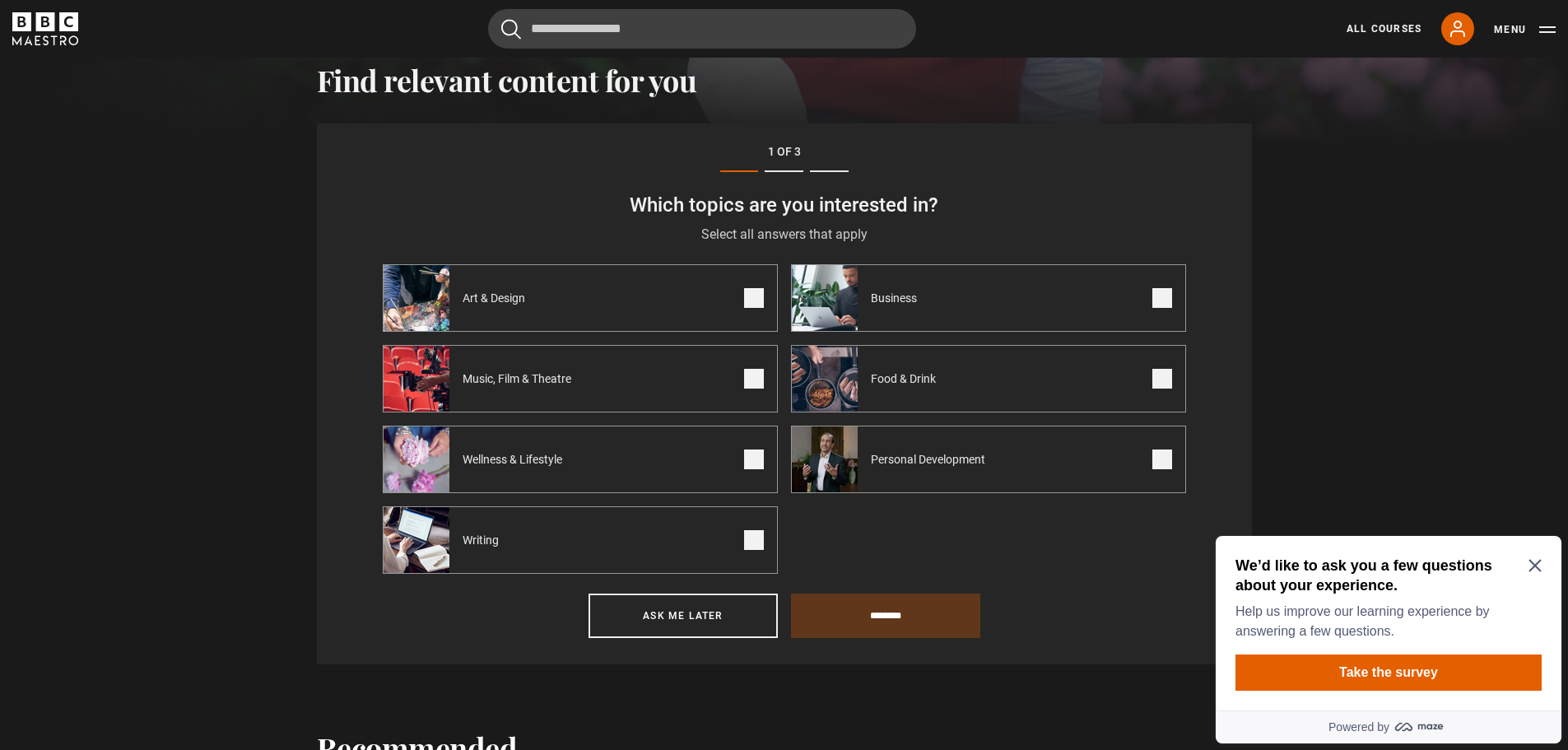
click at [754, 299] on span at bounding box center [753, 298] width 20 height 20
click at [760, 376] on span at bounding box center [753, 379] width 20 height 20
click at [757, 447] on label "Wellness & Lifestyle" at bounding box center [581, 460] width 396 height 68
click at [1170, 300] on span at bounding box center [1162, 298] width 20 height 20
click at [753, 534] on span at bounding box center [753, 540] width 20 height 20
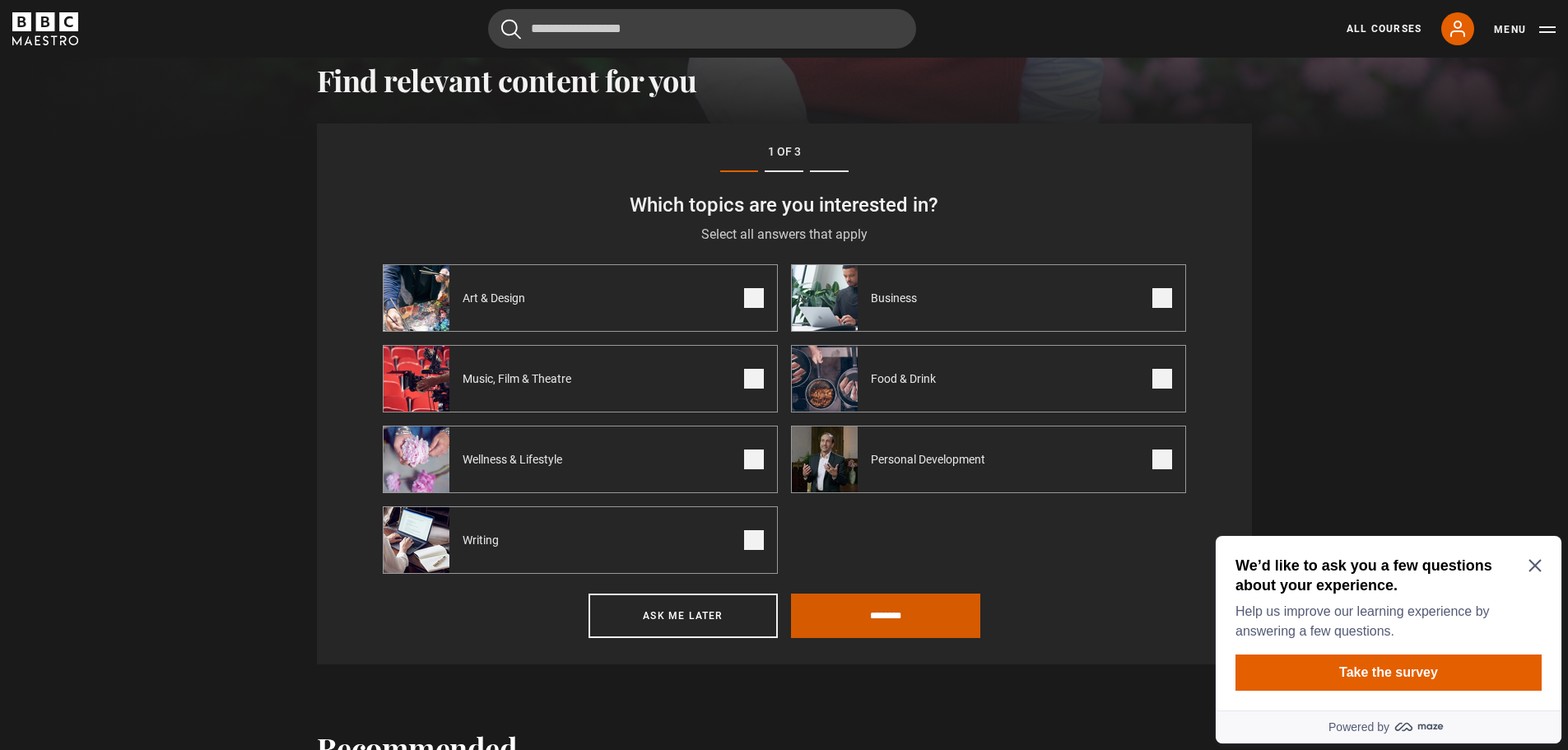
click at [861, 612] on input "********" at bounding box center [885, 615] width 189 height 44
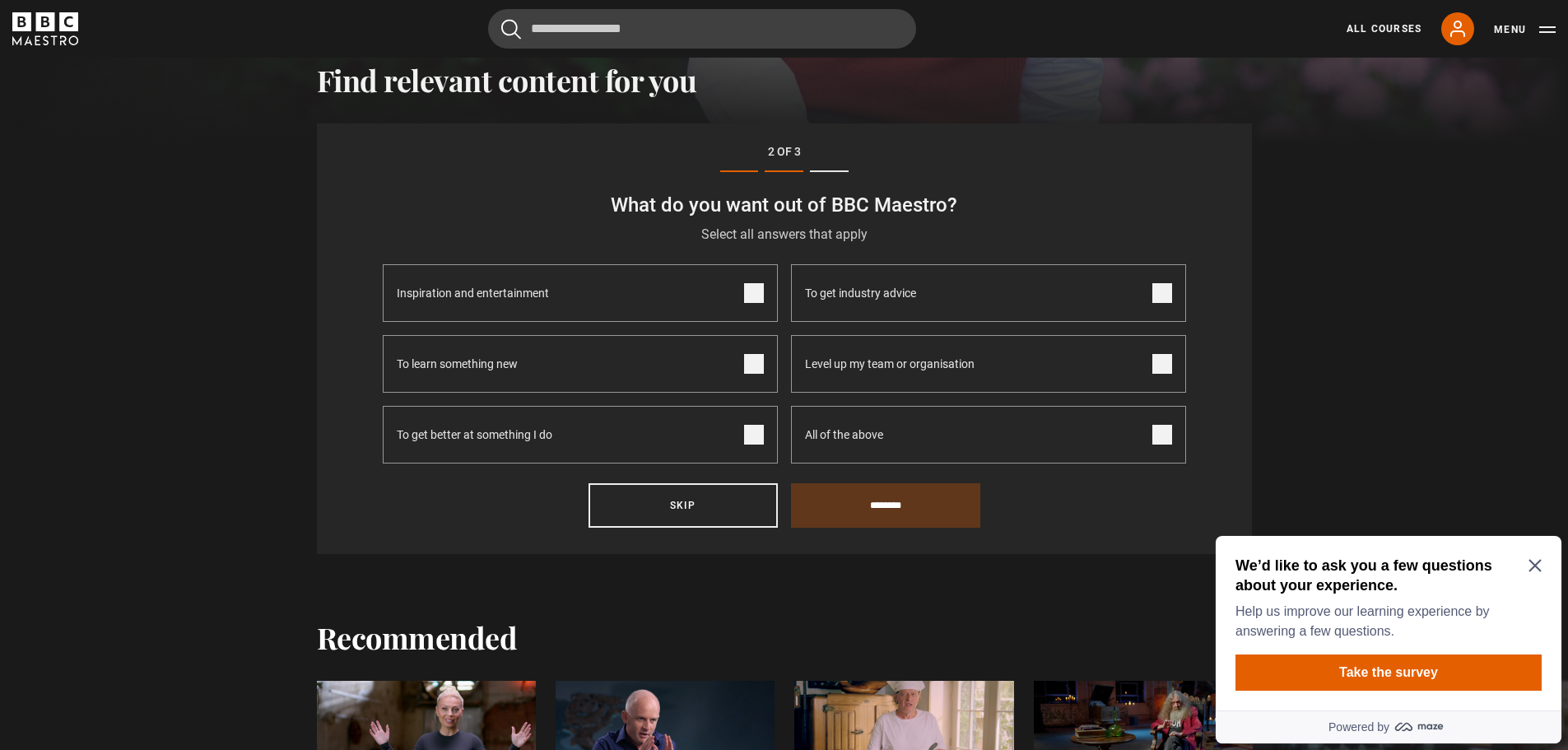
click at [750, 287] on span at bounding box center [753, 293] width 20 height 20
click at [752, 287] on span at bounding box center [753, 293] width 20 height 20
click at [1153, 284] on span at bounding box center [1162, 293] width 20 height 20
click at [1161, 363] on span at bounding box center [1162, 364] width 20 height 20
click at [752, 436] on span at bounding box center [753, 434] width 20 height 20
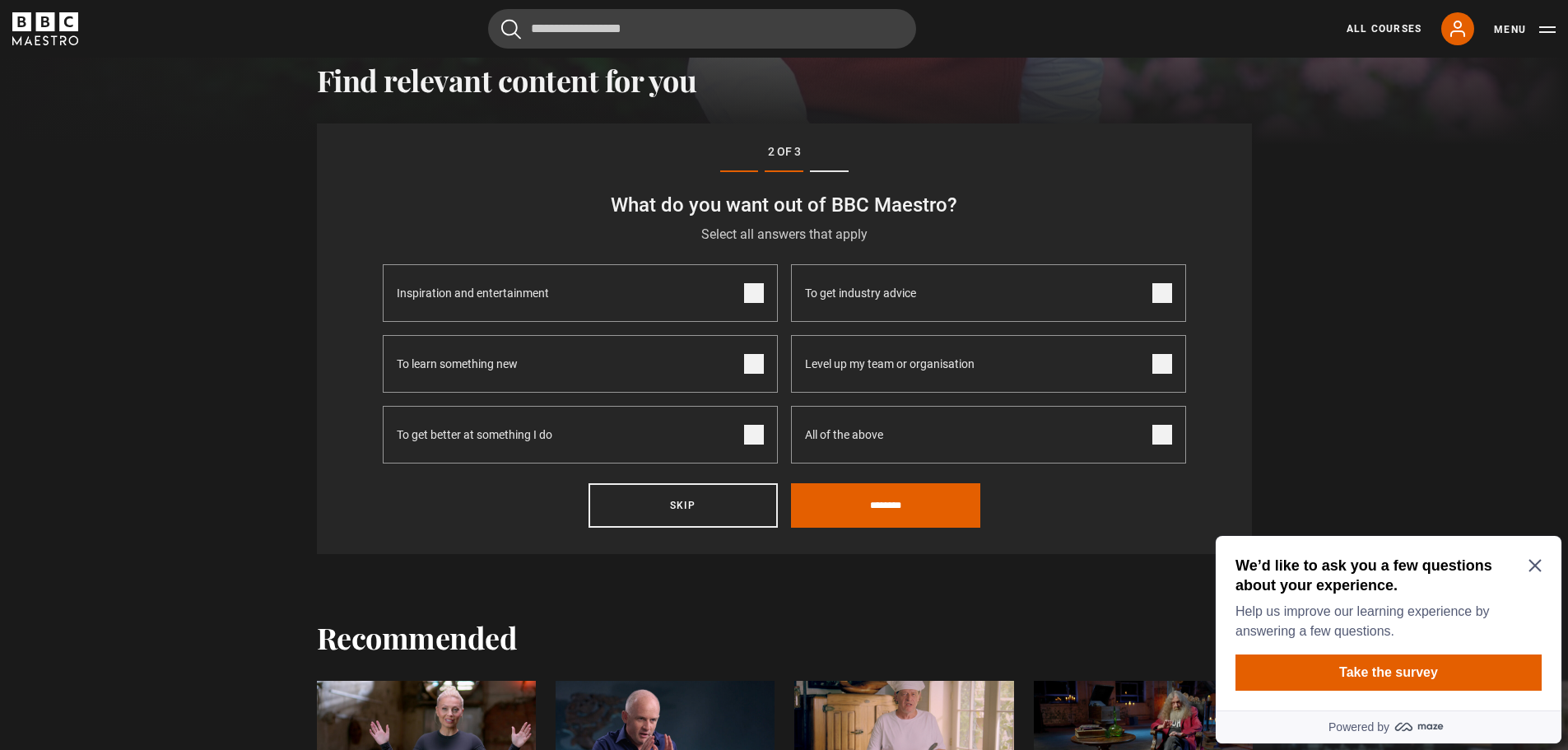
click at [1167, 433] on span at bounding box center [1162, 434] width 20 height 20
click at [928, 499] on input "********" at bounding box center [885, 505] width 189 height 44
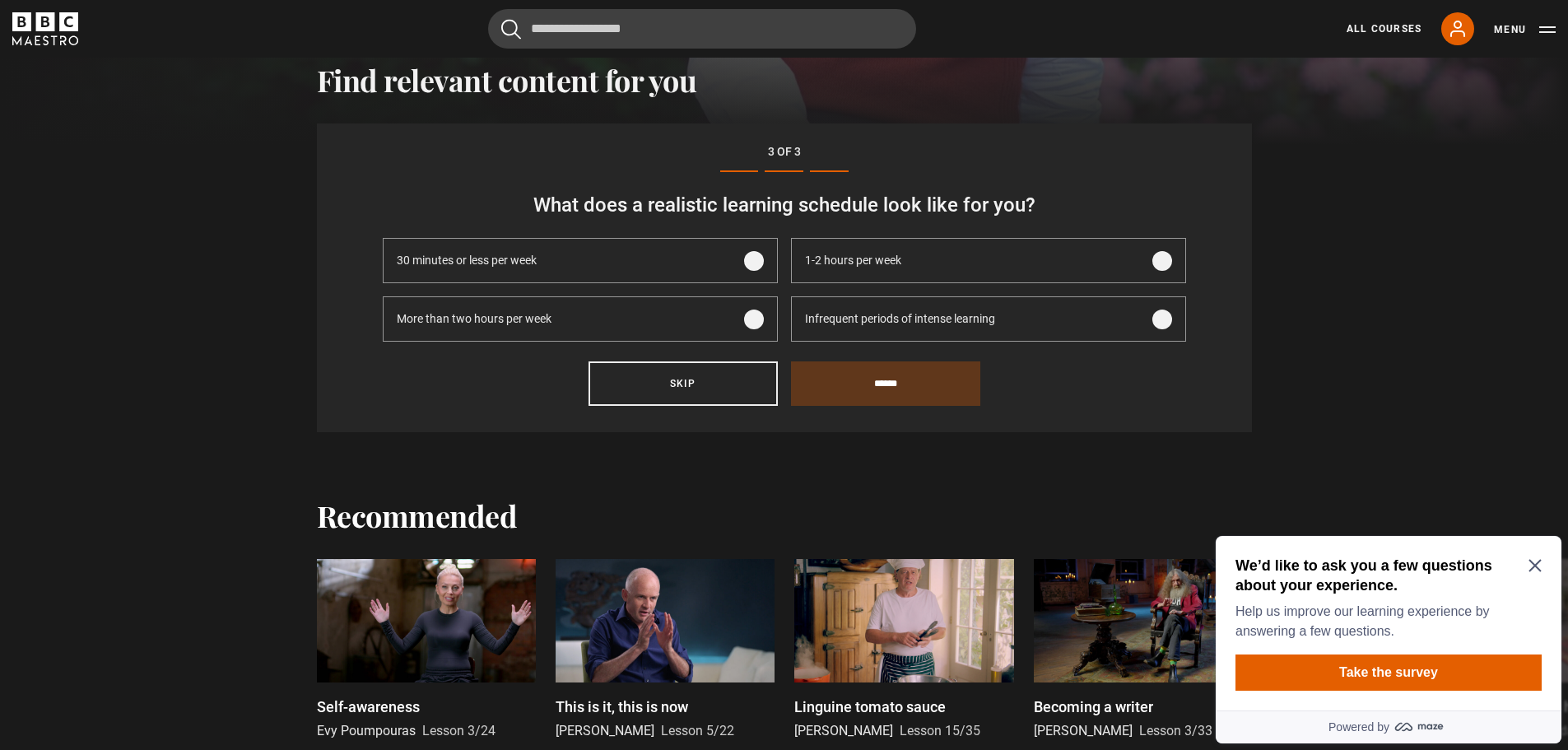
click at [735, 259] on label "30 minutes or less per week" at bounding box center [581, 261] width 396 height 45
drag, startPoint x: 1178, startPoint y: 311, endPoint x: 1159, endPoint y: 318, distance: 20.2
click at [1177, 311] on label "Infrequent periods of intense learning" at bounding box center [989, 319] width 396 height 45
click at [1156, 319] on span at bounding box center [1162, 319] width 20 height 20
click at [894, 400] on input "******" at bounding box center [885, 383] width 189 height 44
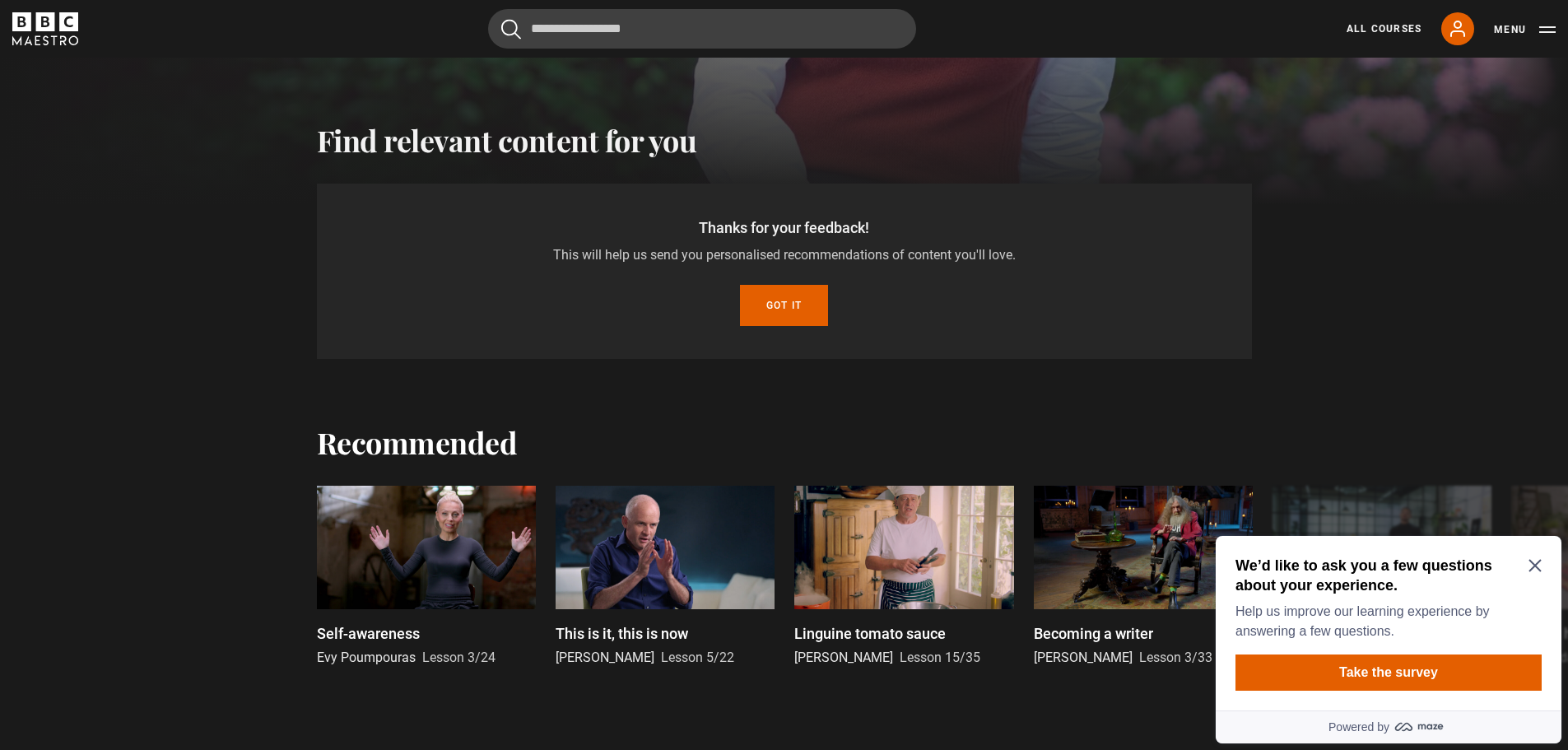
scroll to position [511, 0]
click at [760, 305] on button "Got it" at bounding box center [784, 306] width 89 height 41
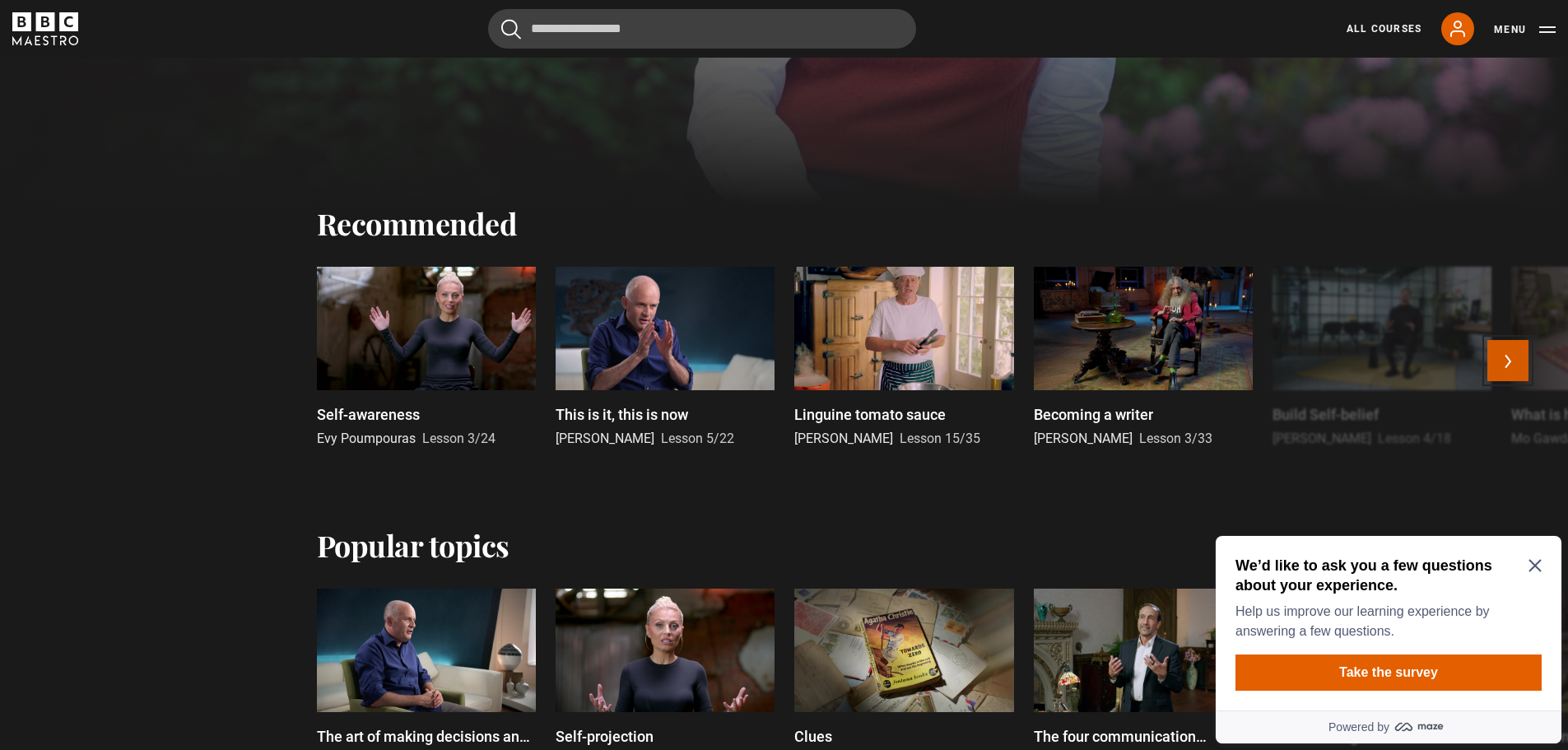
click at [1511, 350] on button "Next" at bounding box center [1509, 361] width 41 height 41
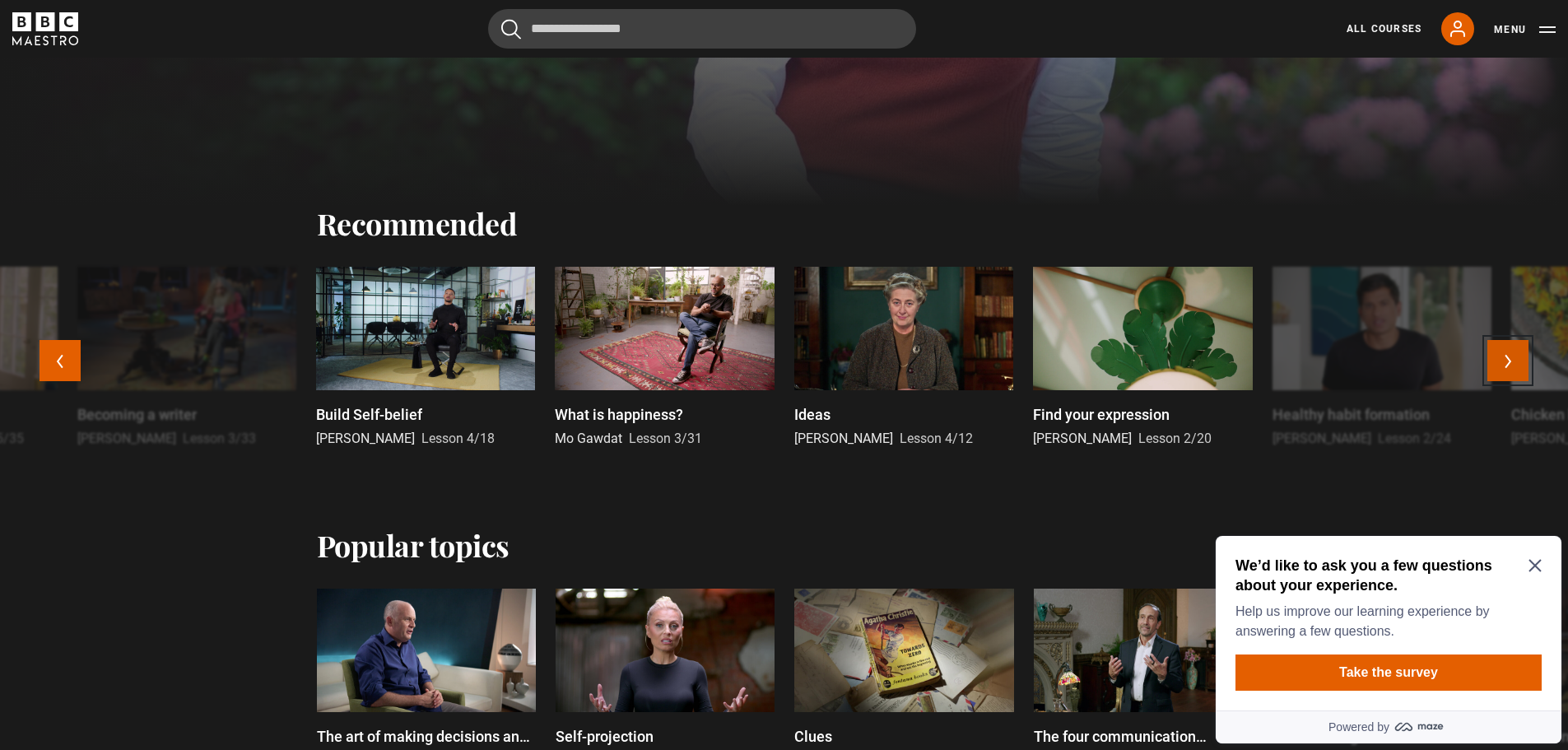
click at [1511, 350] on button "Next" at bounding box center [1509, 361] width 41 height 41
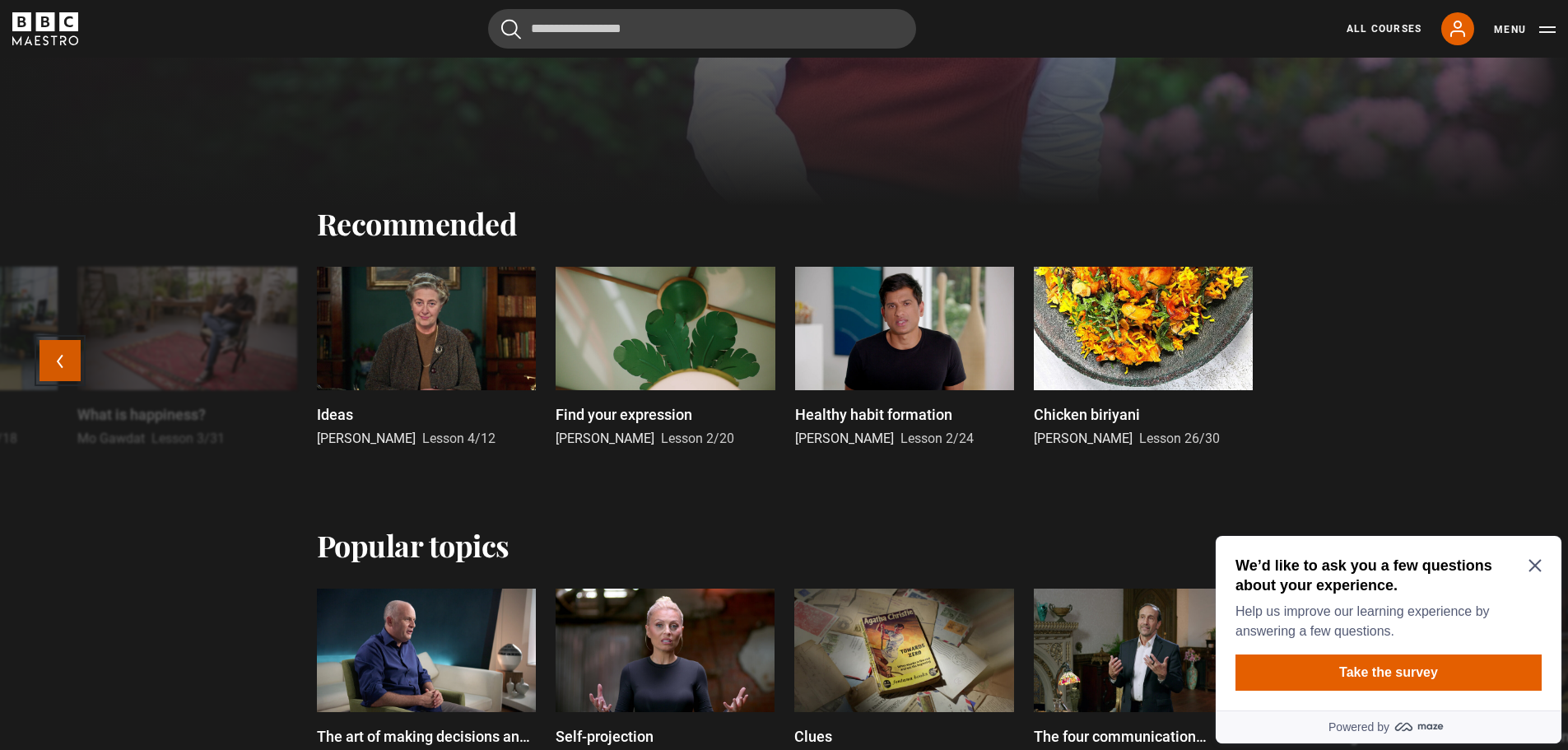
click at [60, 359] on button "Previous" at bounding box center [60, 361] width 41 height 41
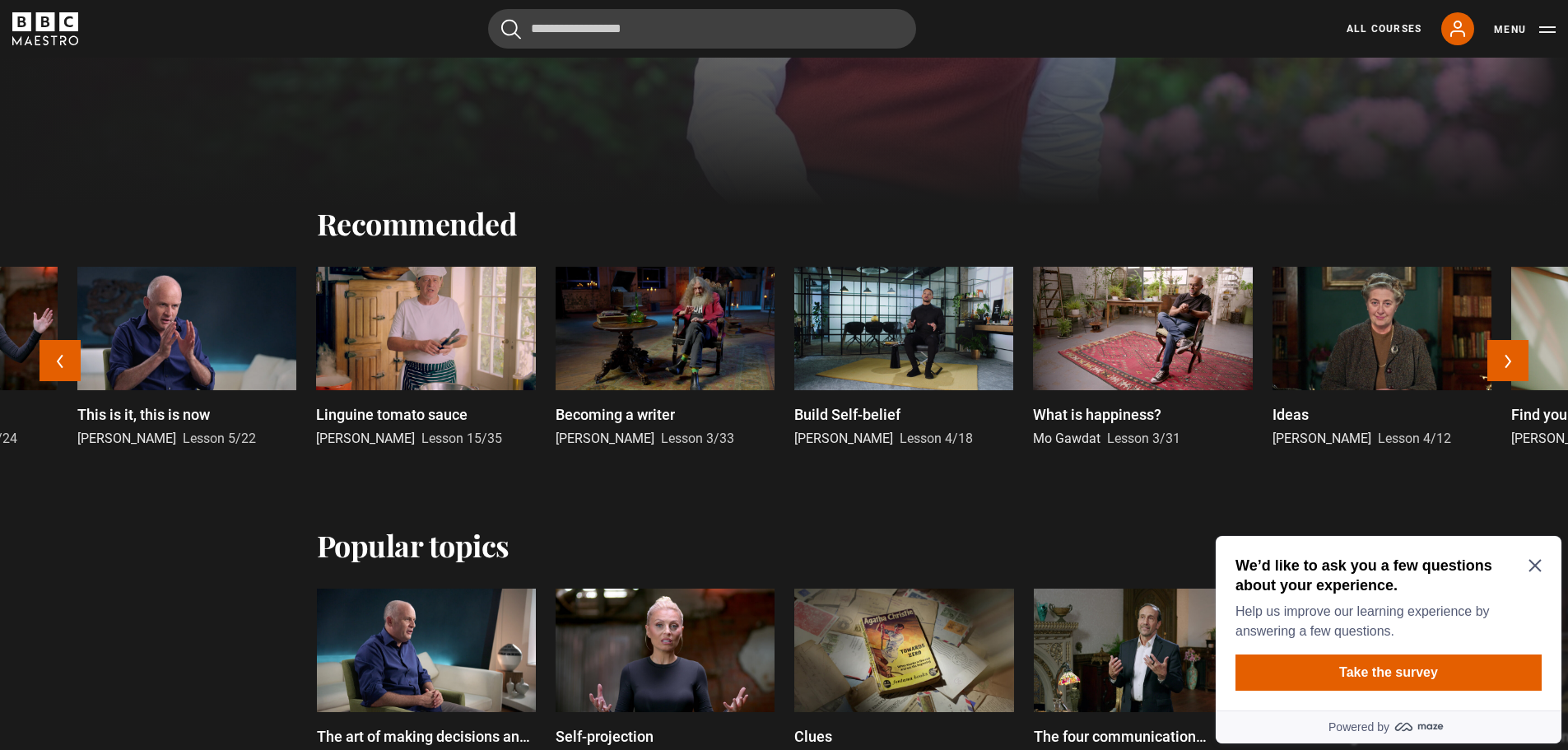
click at [832, 353] on div at bounding box center [904, 328] width 219 height 123
click at [841, 410] on p "Build Self-belief" at bounding box center [848, 415] width 106 height 23
click at [862, 365] on div at bounding box center [904, 328] width 219 height 123
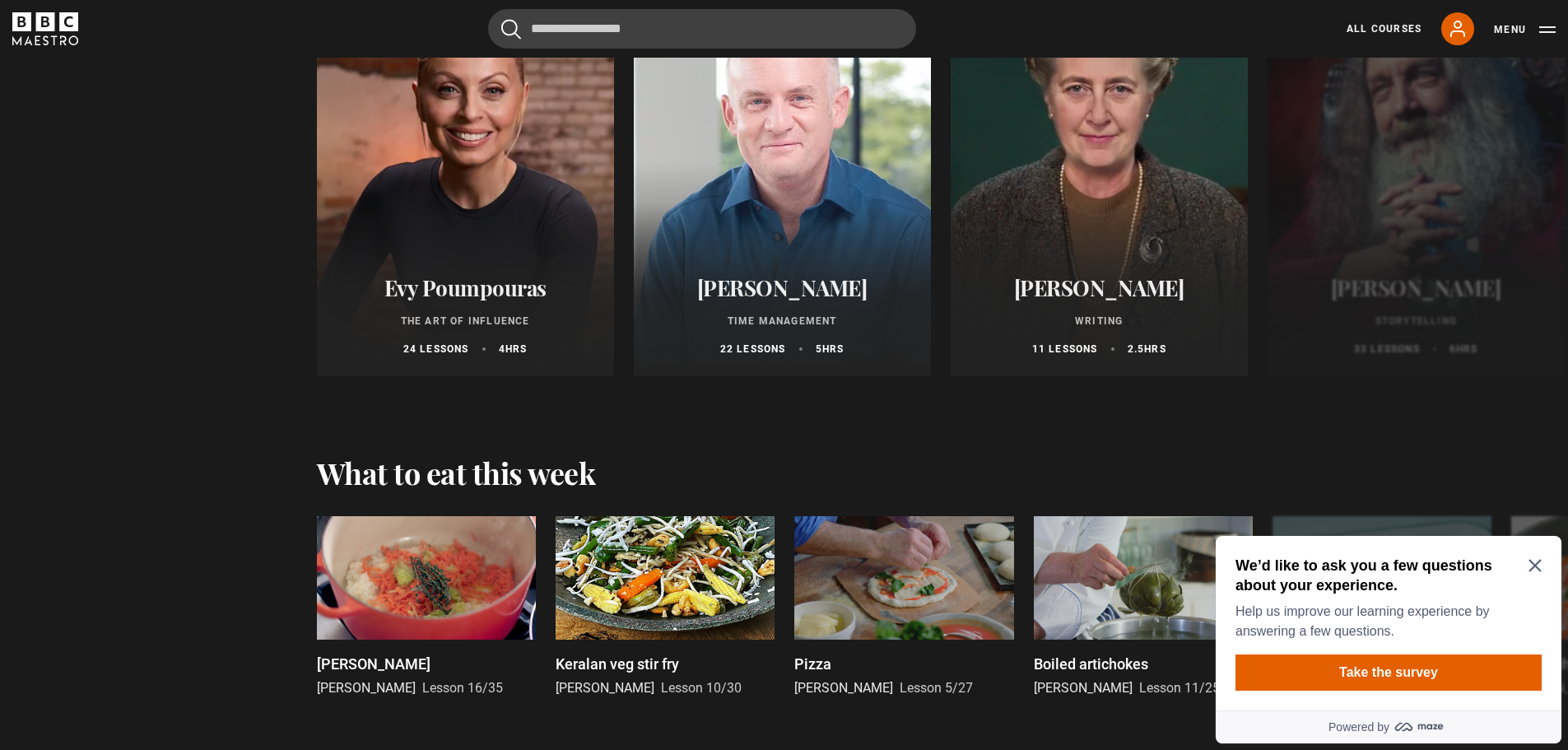
scroll to position [1829, 0]
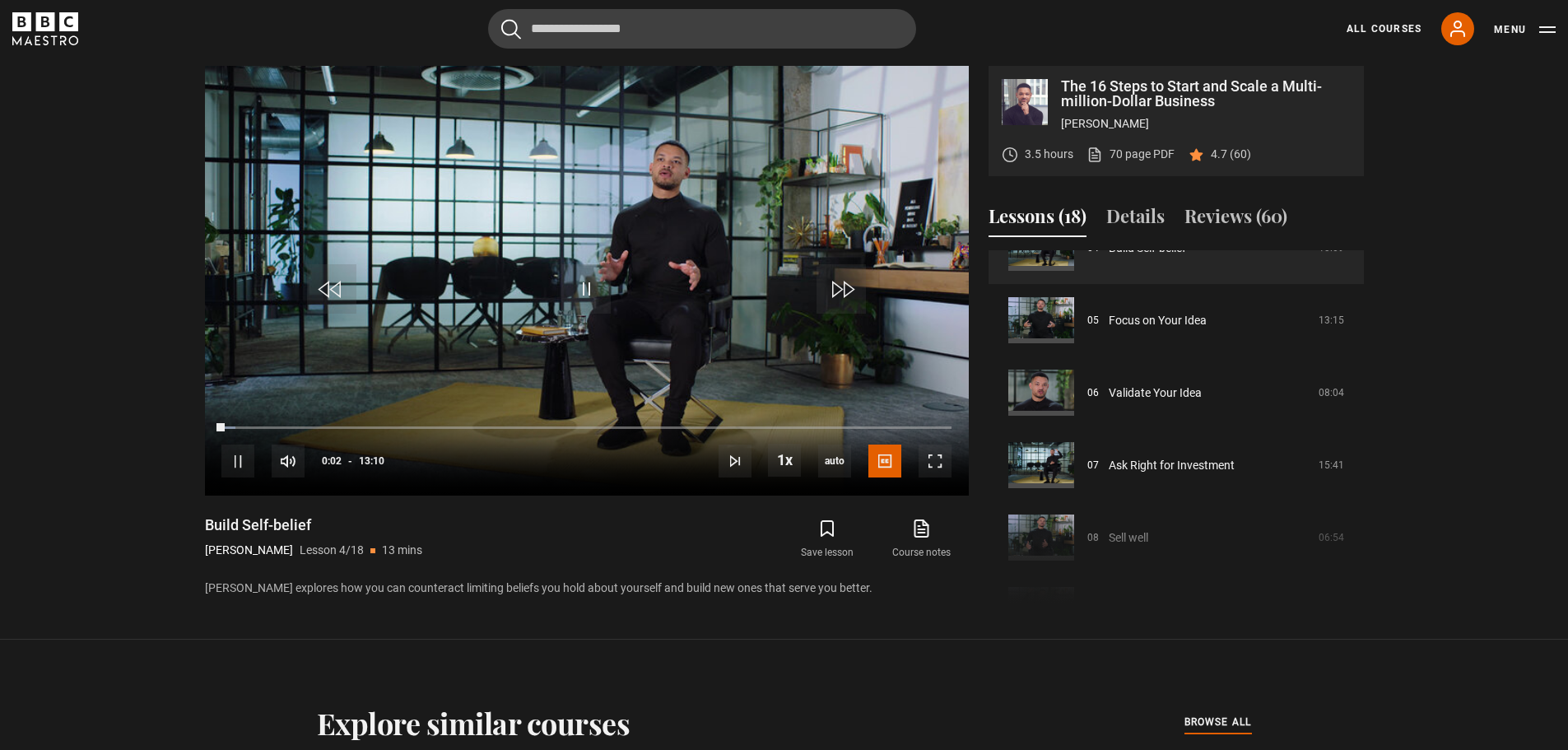
scroll to position [330, 0]
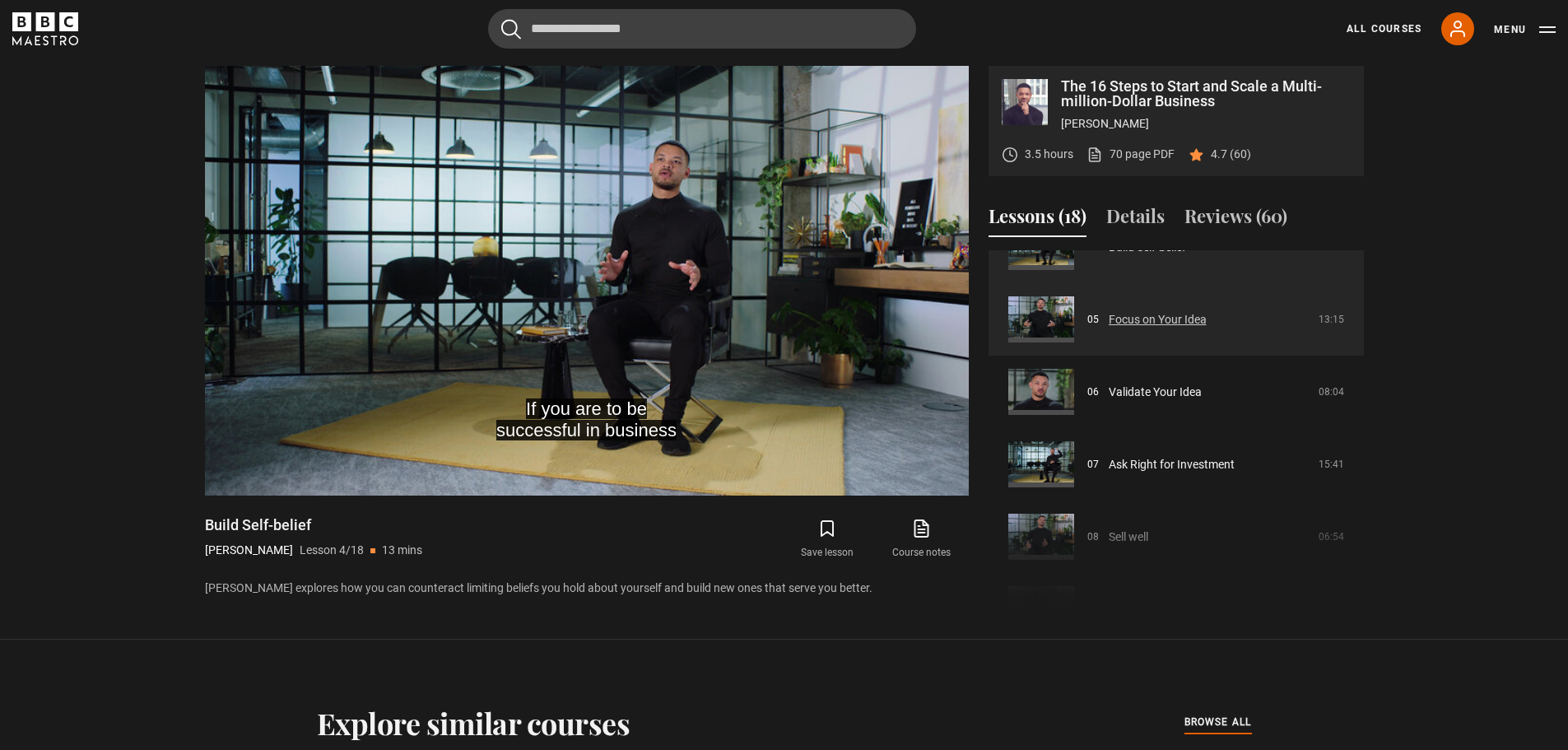
click at [1148, 327] on link "Focus on Your Idea" at bounding box center [1158, 319] width 98 height 17
click at [1146, 326] on link "Focus on Your Idea" at bounding box center [1158, 319] width 98 height 17
click at [1146, 325] on link "Focus on Your Idea" at bounding box center [1158, 319] width 98 height 17
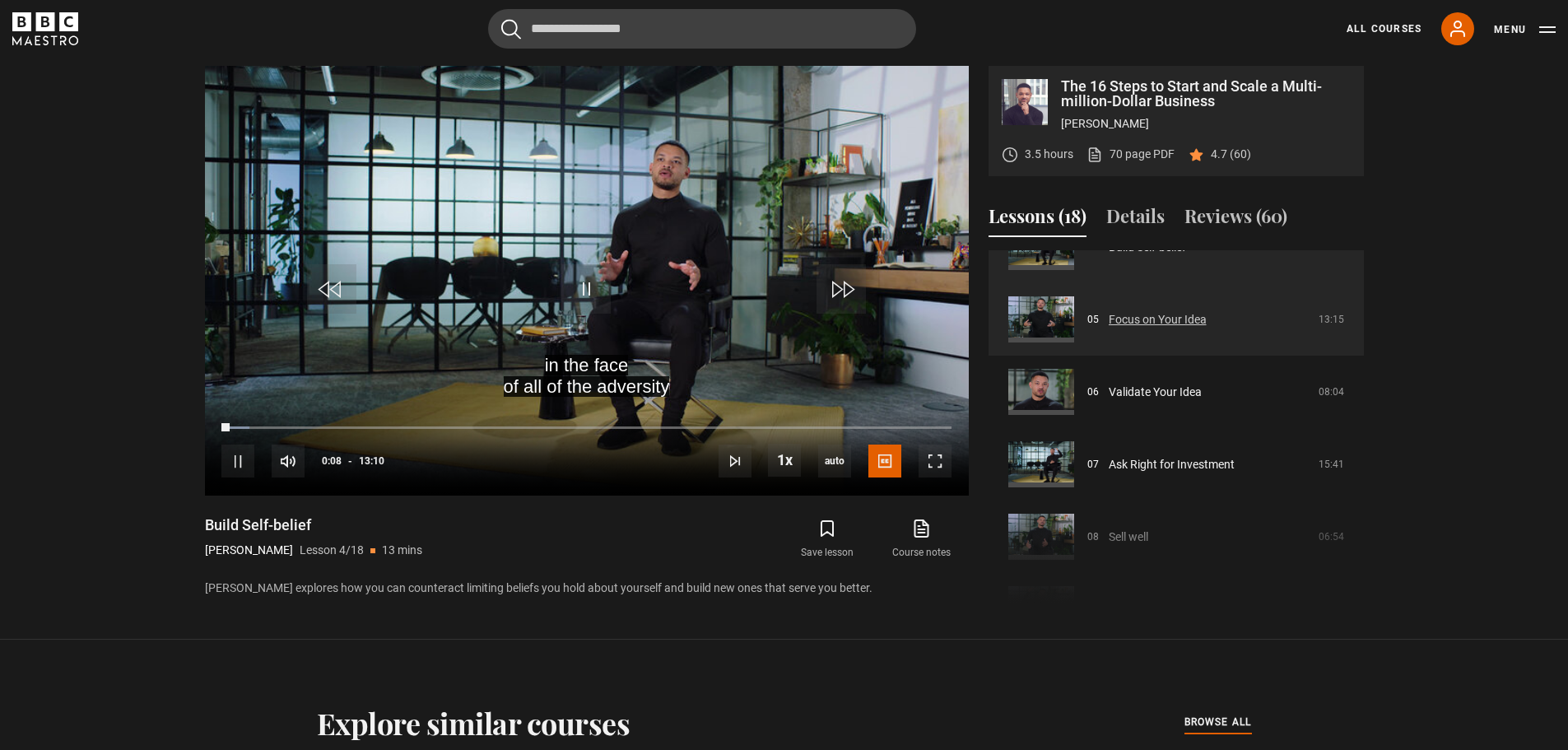
click at [1109, 322] on link "Focus on Your Idea" at bounding box center [1158, 319] width 98 height 17
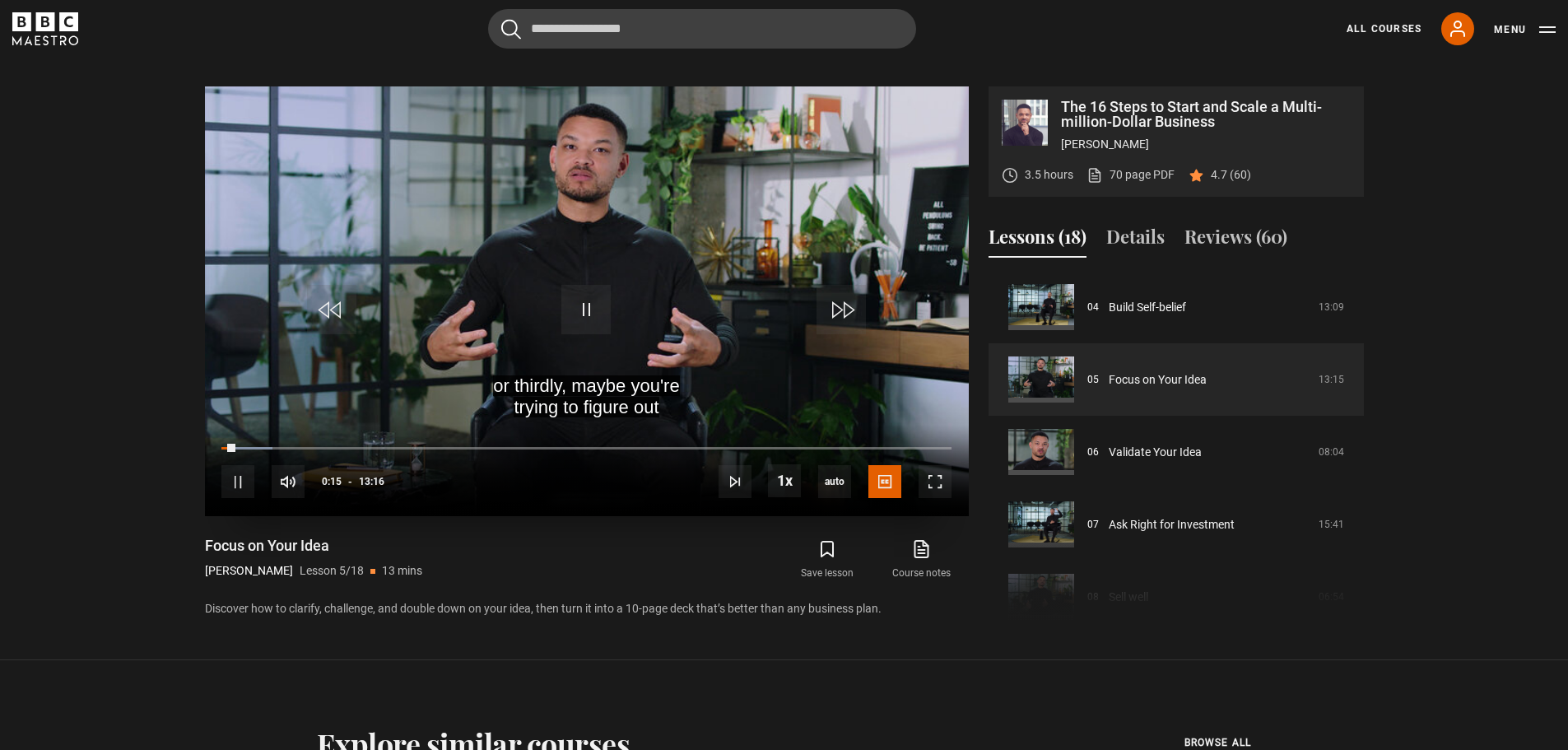
scroll to position [758, 0]
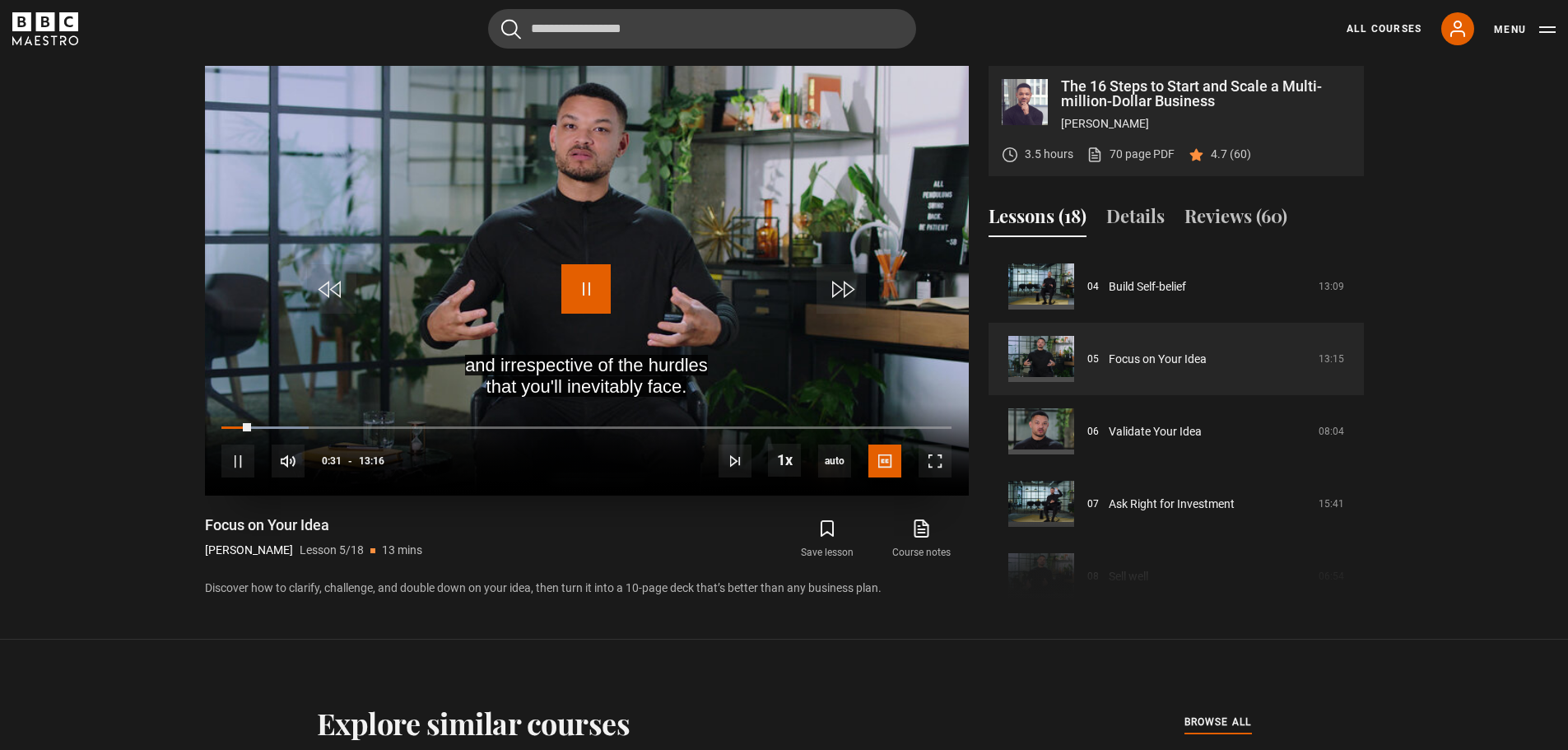
click at [591, 288] on span "Video Player" at bounding box center [586, 289] width 49 height 49
